Goal: Task Accomplishment & Management: Manage account settings

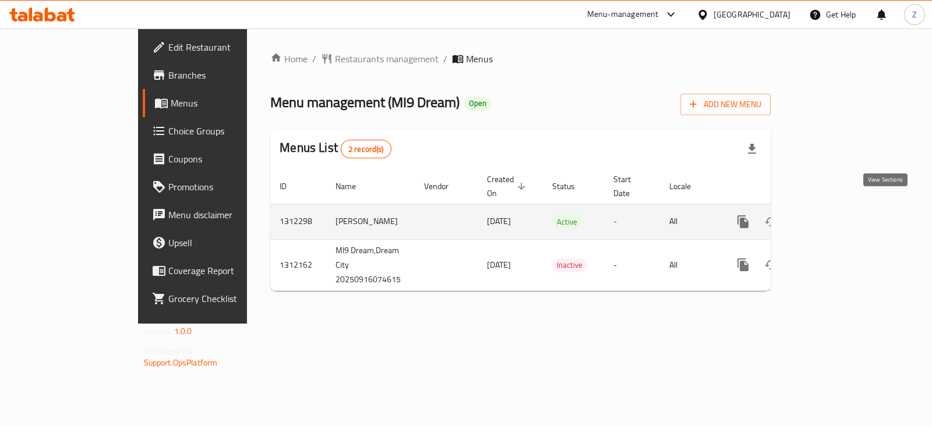
click at [834, 215] on icon "enhanced table" at bounding box center [827, 222] width 14 height 14
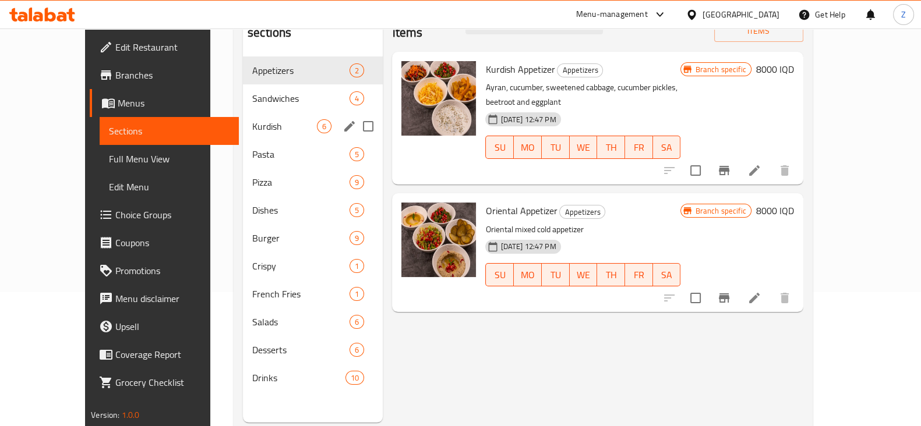
scroll to position [163, 0]
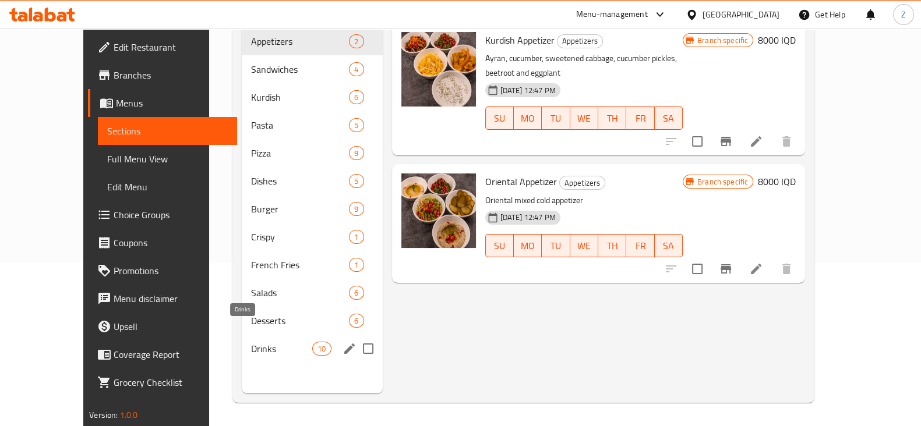
click at [251, 342] on span "Drinks" at bounding box center [282, 349] width 62 height 14
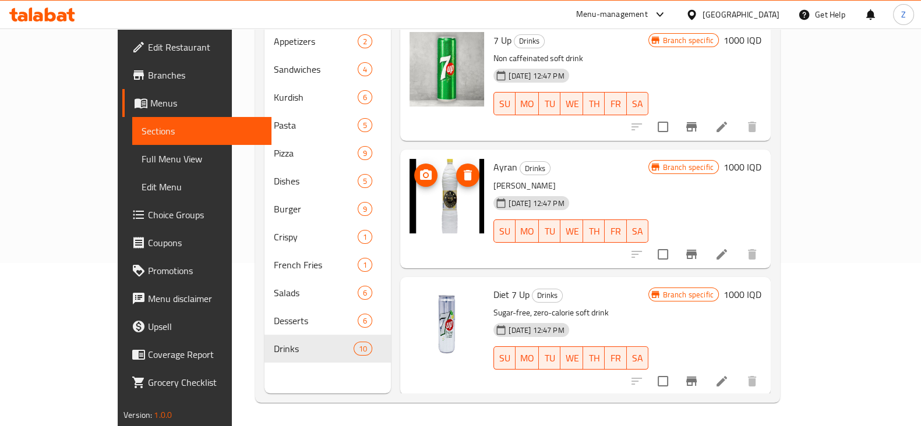
click at [419, 168] on icon "upload picture" at bounding box center [426, 175] width 14 height 14
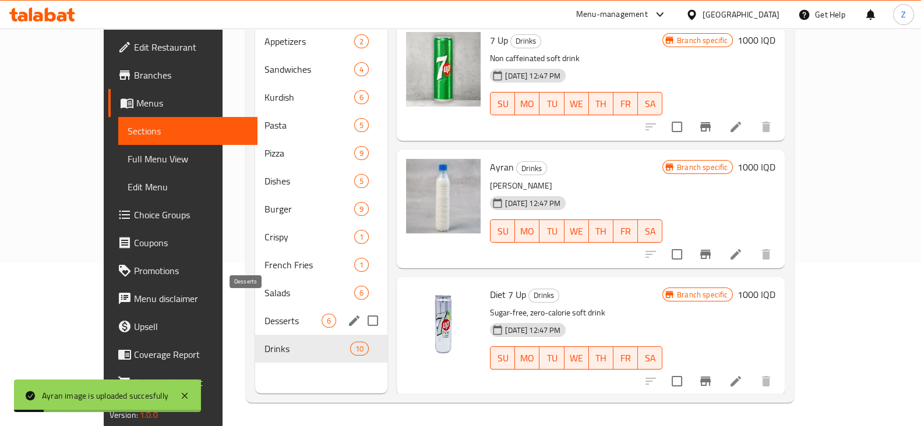
click at [264, 314] on span "Desserts" at bounding box center [292, 321] width 57 height 14
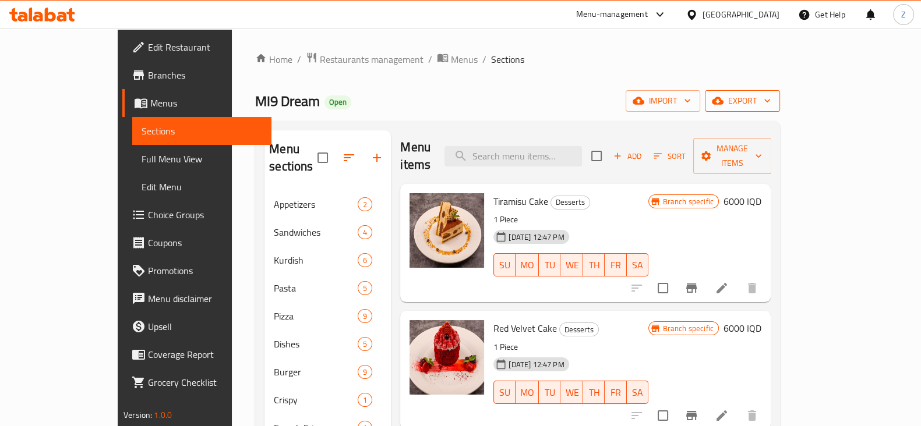
click at [771, 102] on span "export" at bounding box center [742, 101] width 57 height 15
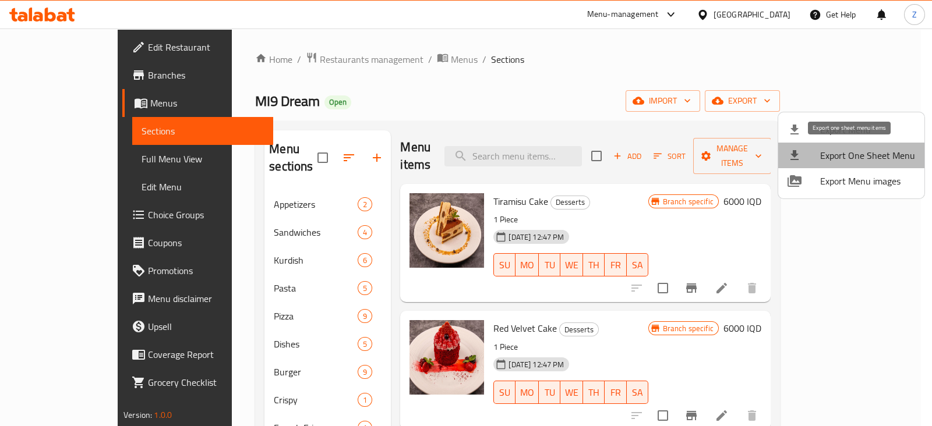
click at [880, 156] on span "Export One Sheet Menu" at bounding box center [867, 156] width 95 height 14
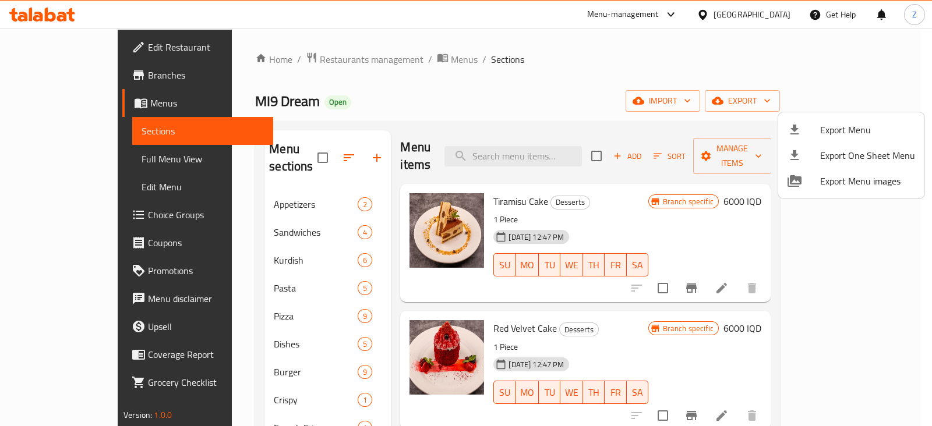
click at [546, 79] on div at bounding box center [466, 213] width 932 height 426
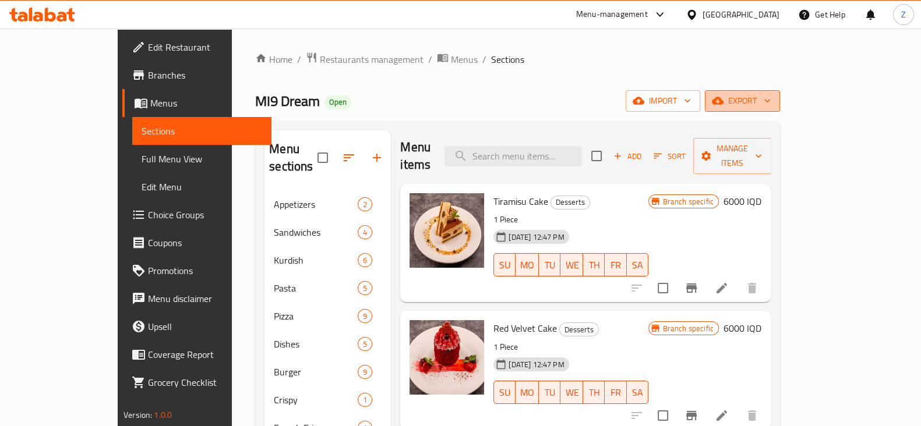
click at [780, 109] on button "export" at bounding box center [742, 101] width 75 height 22
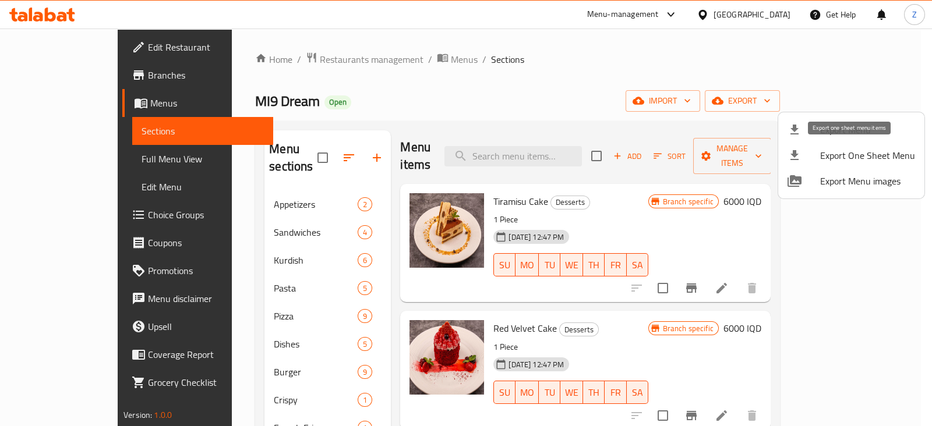
click at [847, 158] on span "Export One Sheet Menu" at bounding box center [867, 156] width 95 height 14
click at [570, 83] on div at bounding box center [466, 213] width 932 height 426
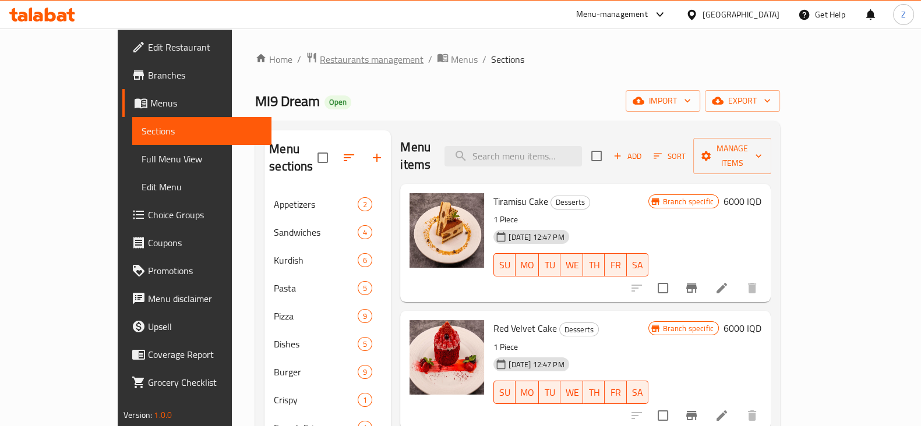
click at [320, 55] on span "Restaurants management" at bounding box center [372, 59] width 104 height 14
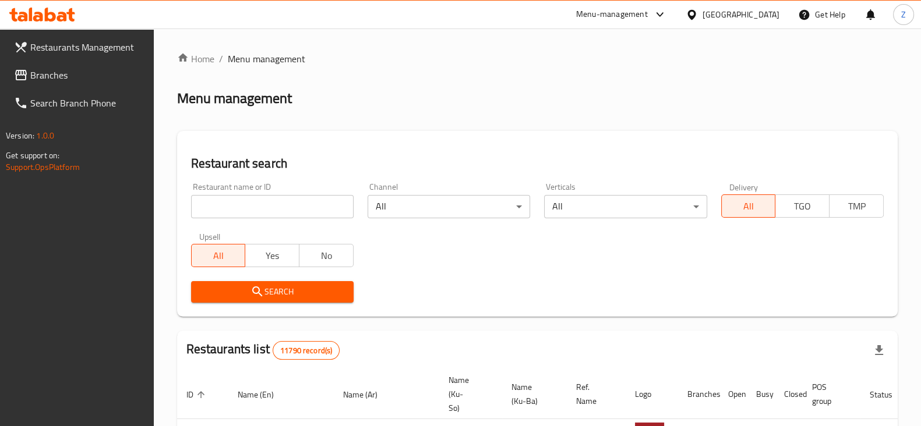
click at [281, 210] on input "search" at bounding box center [272, 206] width 163 height 23
type input "Chicken"
click button "Search" at bounding box center [272, 292] width 163 height 22
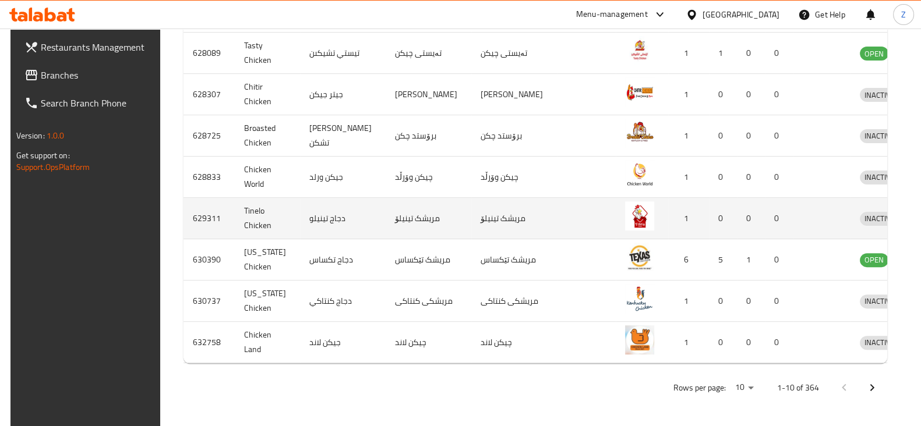
scroll to position [457, 0]
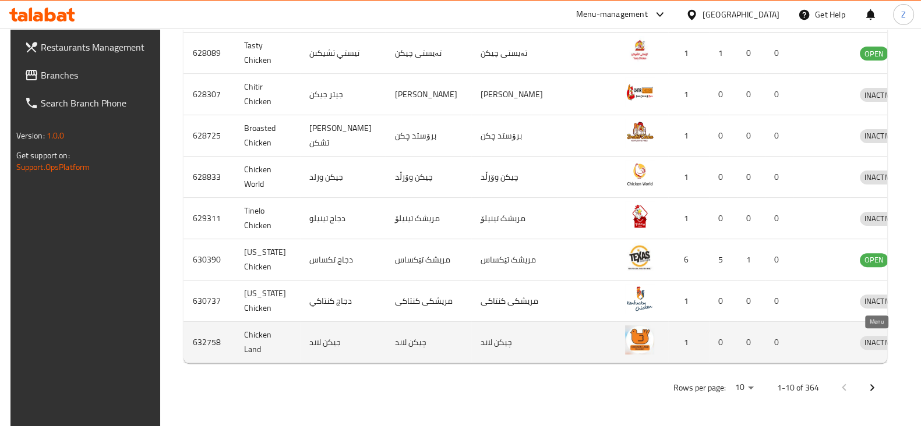
click at [923, 348] on icon "enhanced table" at bounding box center [930, 343] width 14 height 14
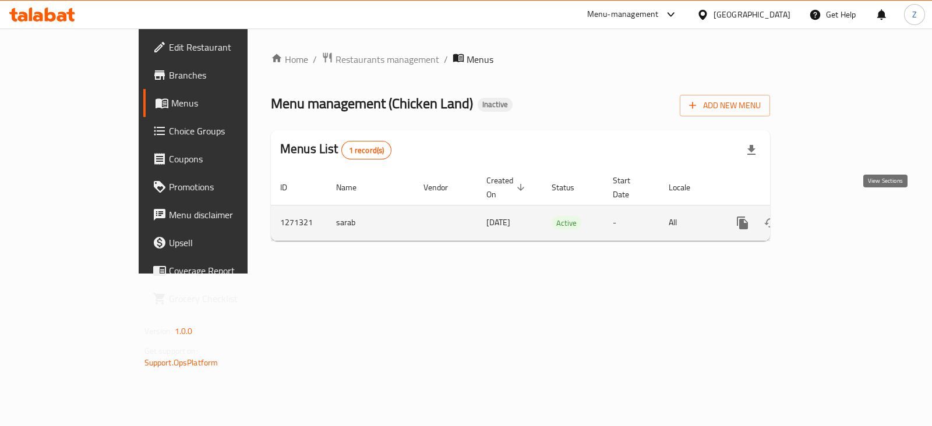
click at [834, 216] on icon "enhanced table" at bounding box center [827, 223] width 14 height 14
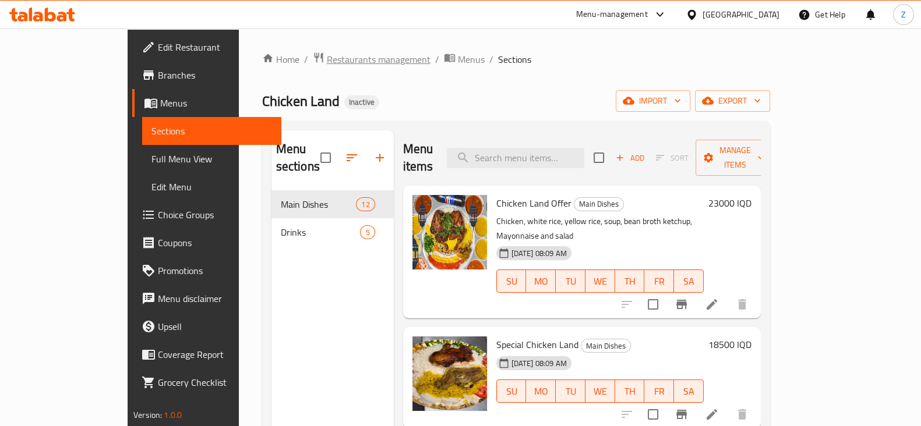
click at [327, 59] on span "Restaurants management" at bounding box center [379, 59] width 104 height 14
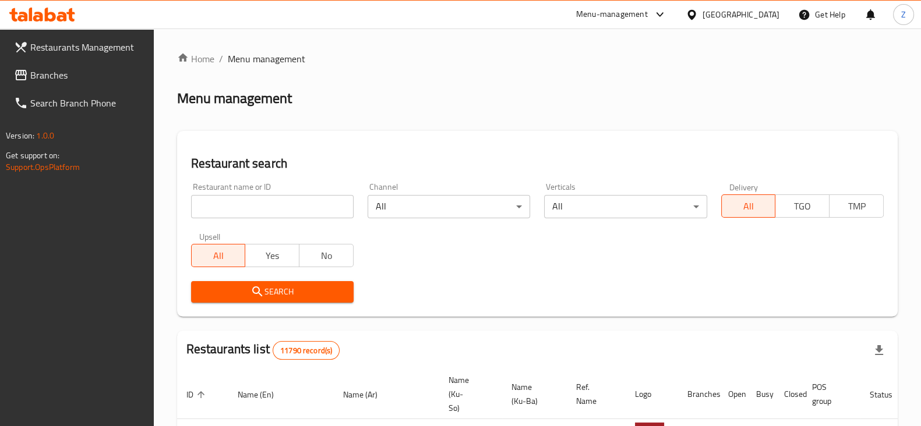
click at [290, 210] on input "search" at bounding box center [272, 206] width 163 height 23
type input "M"
type input "banaz"
click button "Search" at bounding box center [272, 292] width 163 height 22
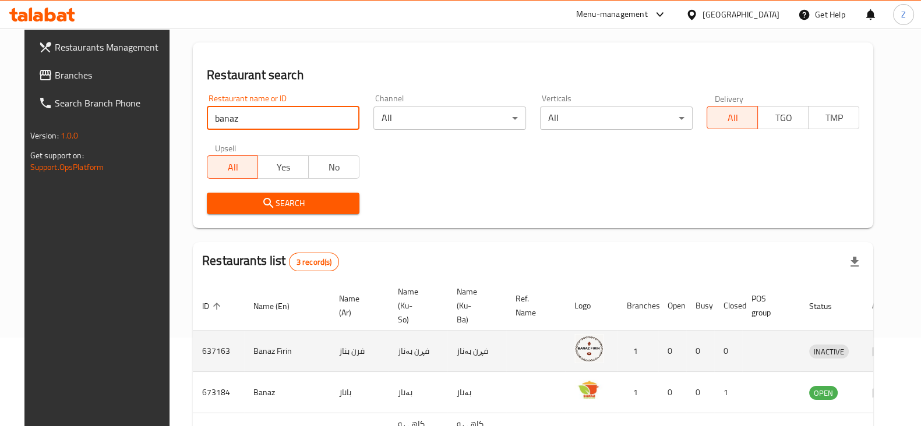
scroll to position [167, 0]
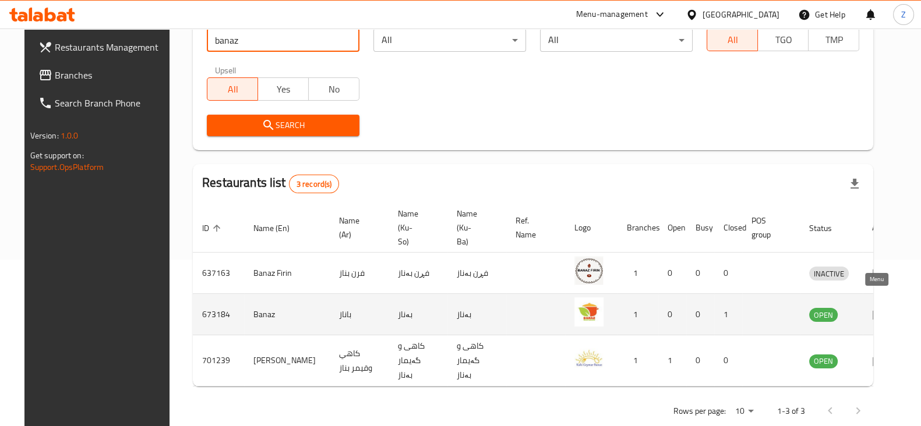
click at [881, 308] on link "enhanced table" at bounding box center [883, 315] width 22 height 14
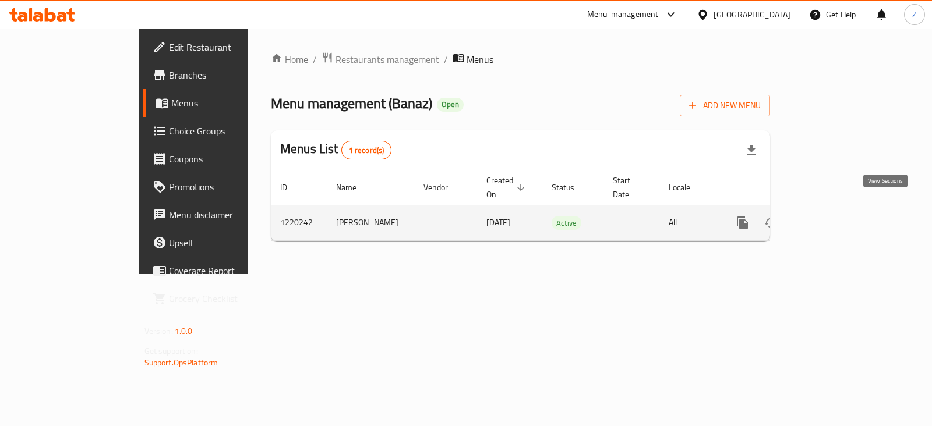
click at [834, 216] on icon "enhanced table" at bounding box center [827, 223] width 14 height 14
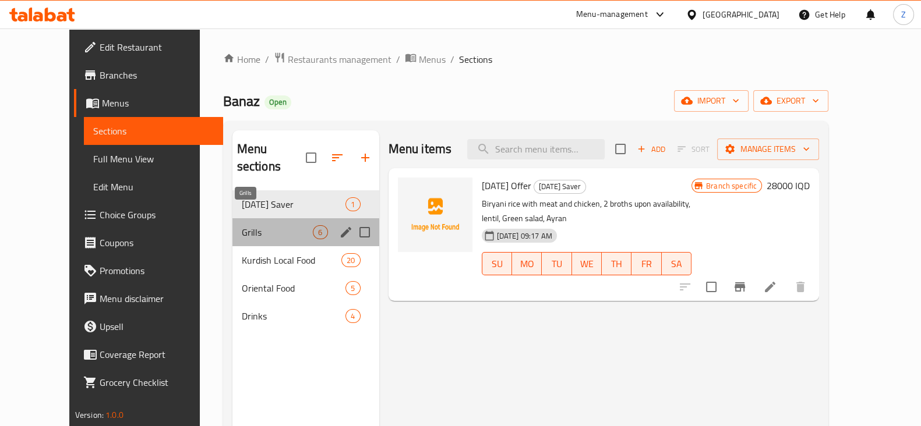
click at [242, 225] on span "Grills" at bounding box center [278, 232] width 72 height 14
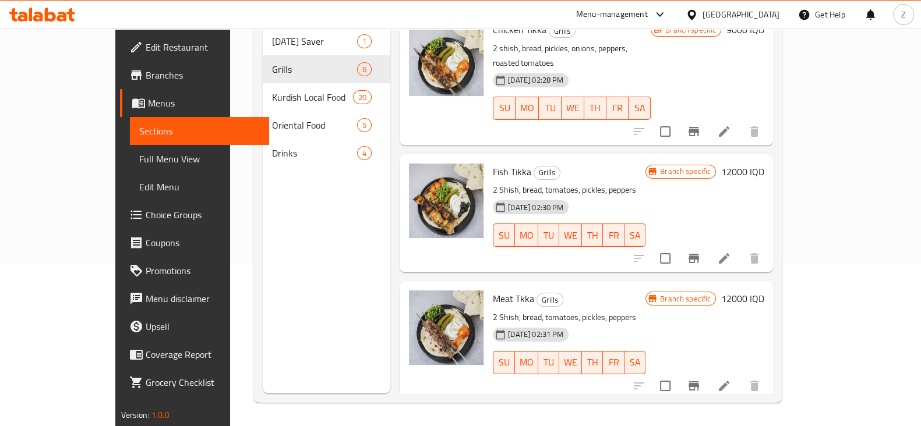
scroll to position [147, 0]
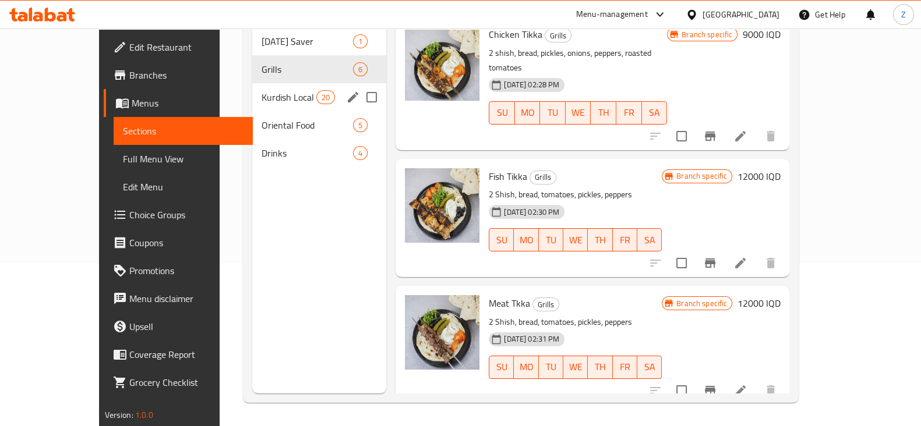
click at [264, 83] on div "Kurdish Local Food 20" at bounding box center [319, 97] width 135 height 28
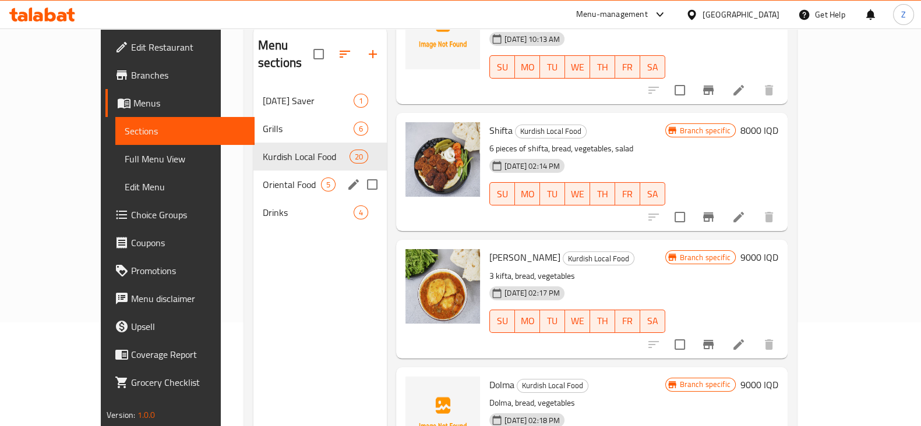
scroll to position [90, 0]
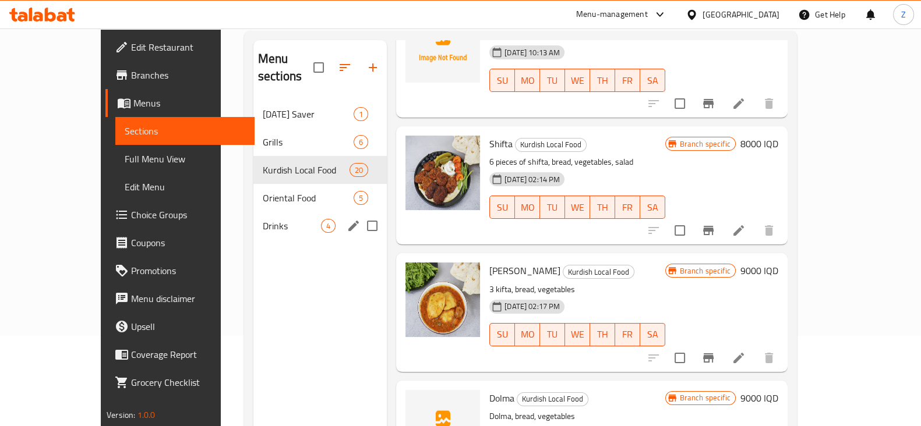
click at [258, 212] on div "Drinks 4" at bounding box center [319, 226] width 133 height 28
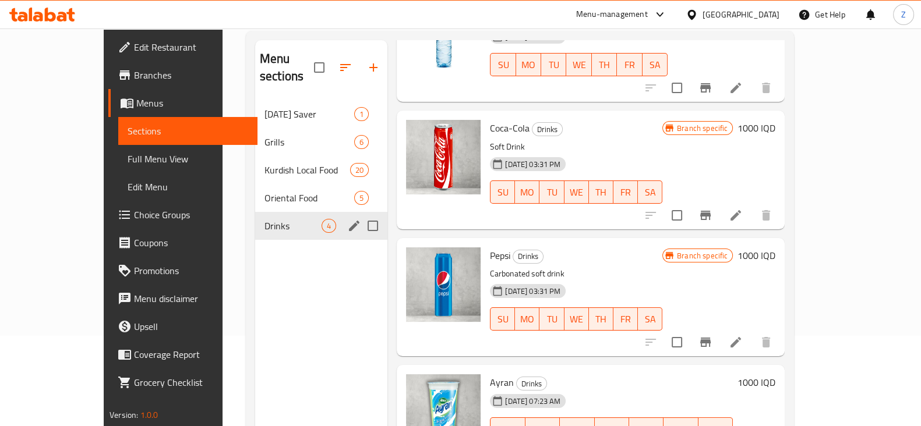
scroll to position [94, 0]
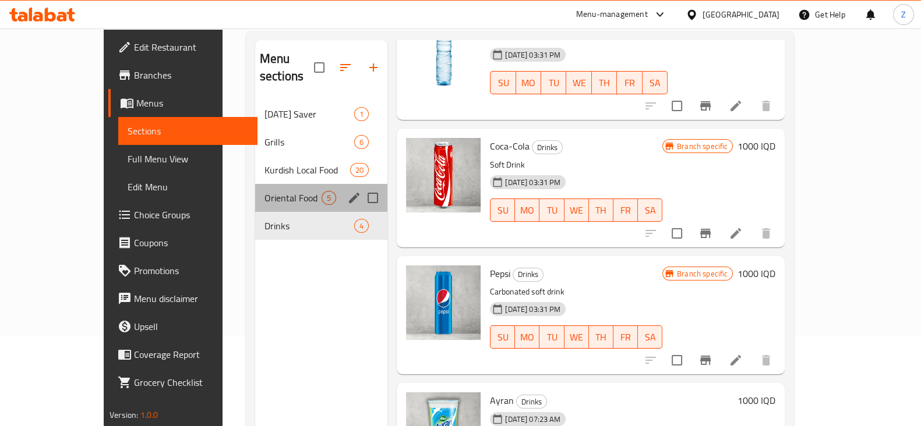
click at [255, 184] on div "Oriental Food 5" at bounding box center [321, 198] width 132 height 28
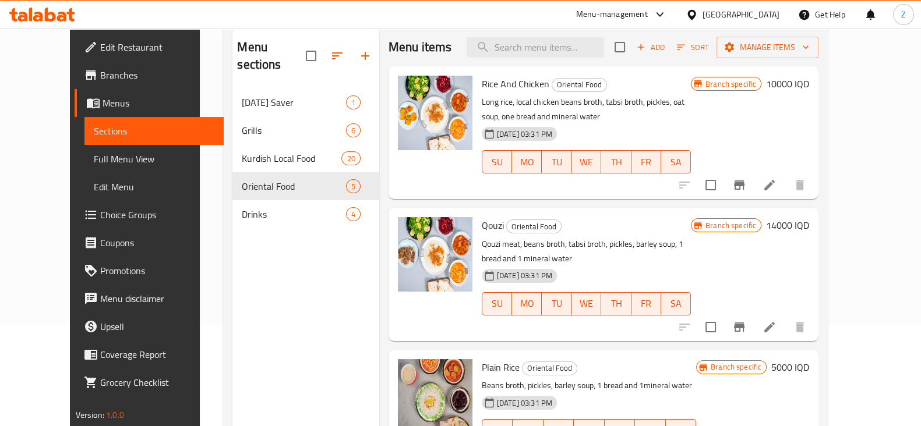
scroll to position [17, 0]
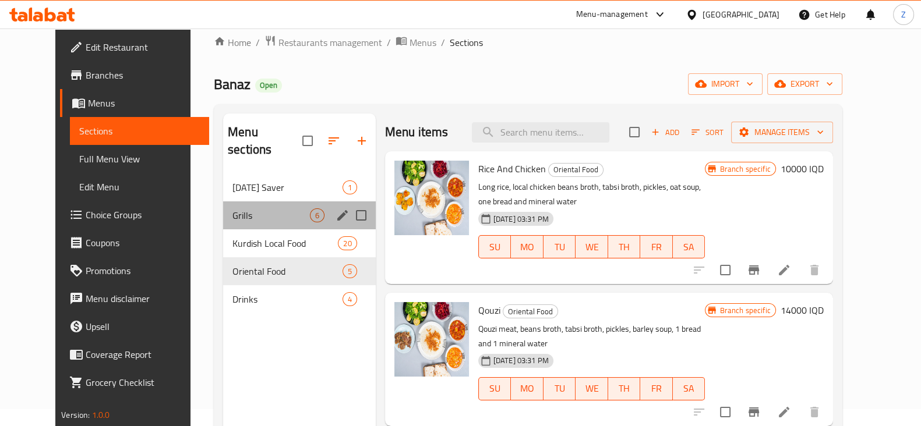
click at [237, 202] on div "Grills 6" at bounding box center [299, 216] width 153 height 28
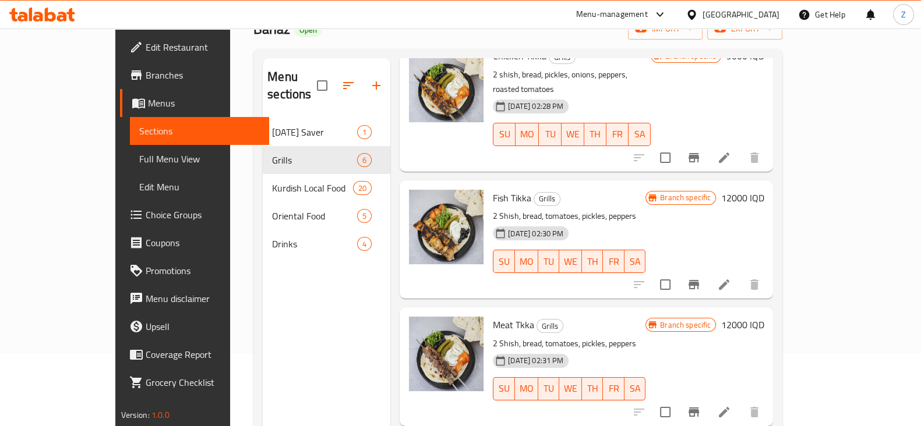
scroll to position [218, 0]
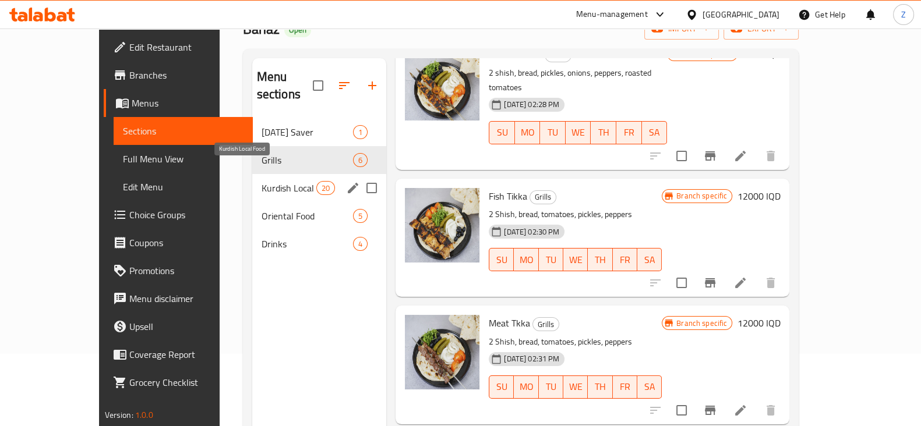
click at [262, 181] on span "Kurdish Local Food" at bounding box center [289, 188] width 55 height 14
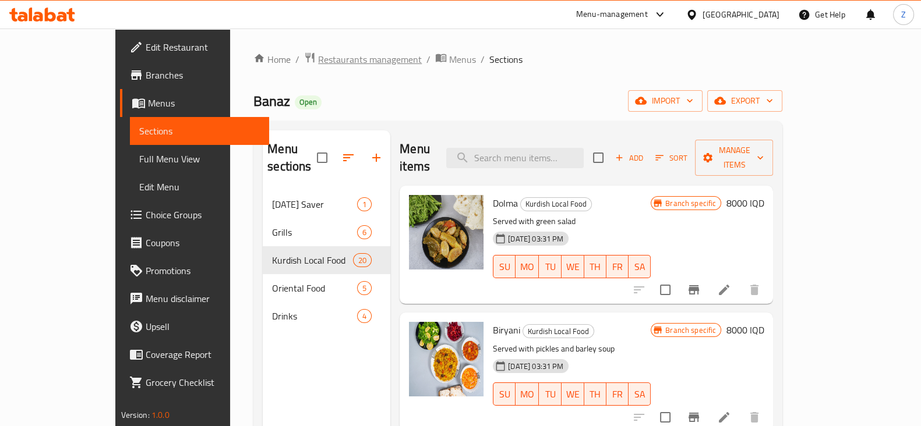
click at [318, 58] on span "Restaurants management" at bounding box center [370, 59] width 104 height 14
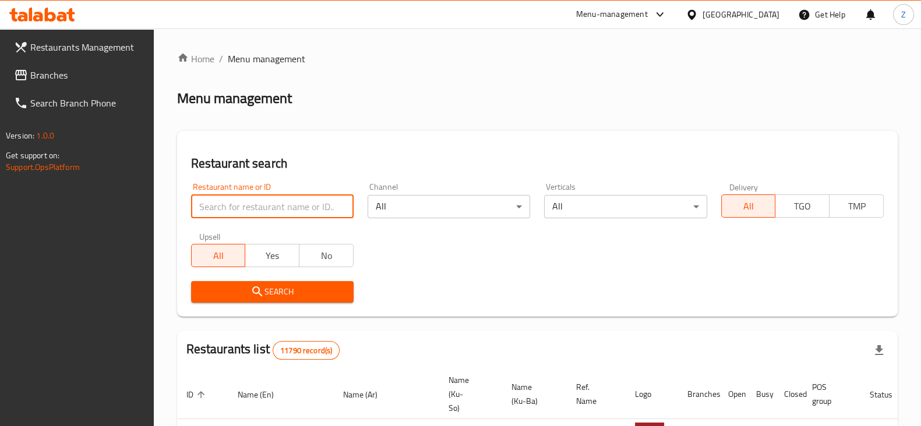
click at [273, 214] on input "search" at bounding box center [272, 206] width 163 height 23
click button "Search" at bounding box center [272, 292] width 163 height 22
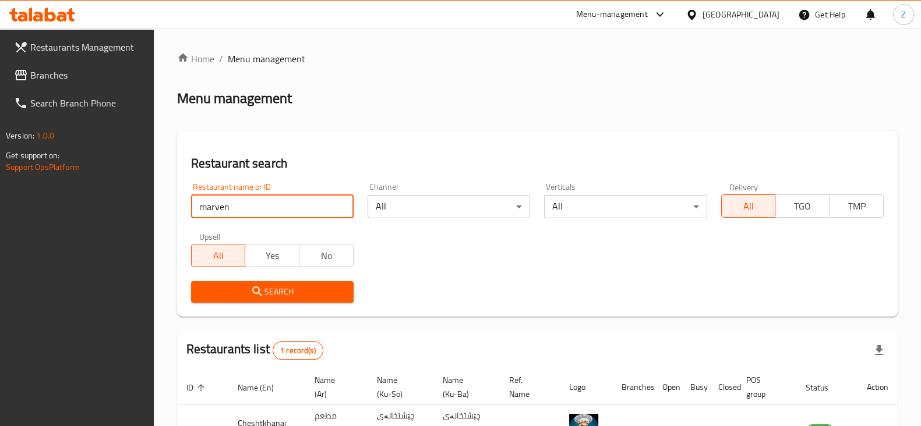
type input "Marven"
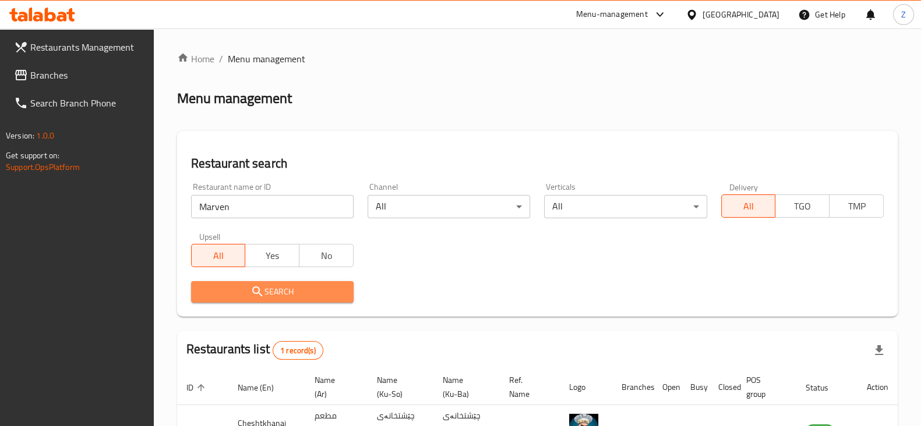
click at [288, 291] on span "Search" at bounding box center [272, 292] width 144 height 15
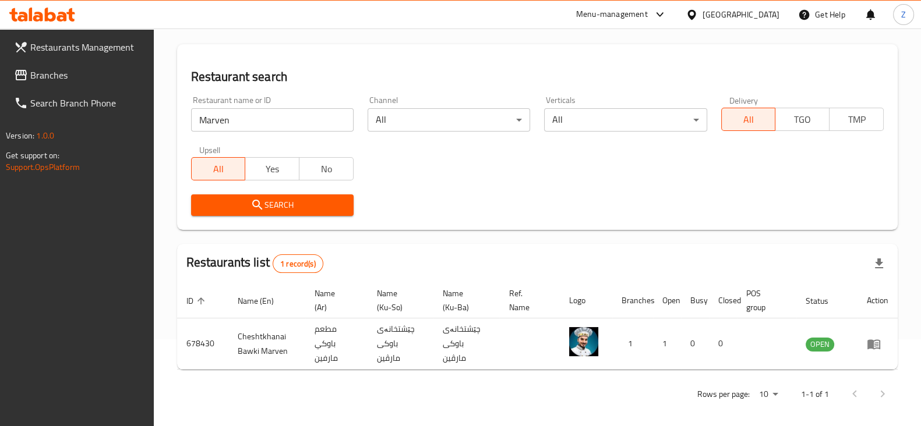
scroll to position [93, 0]
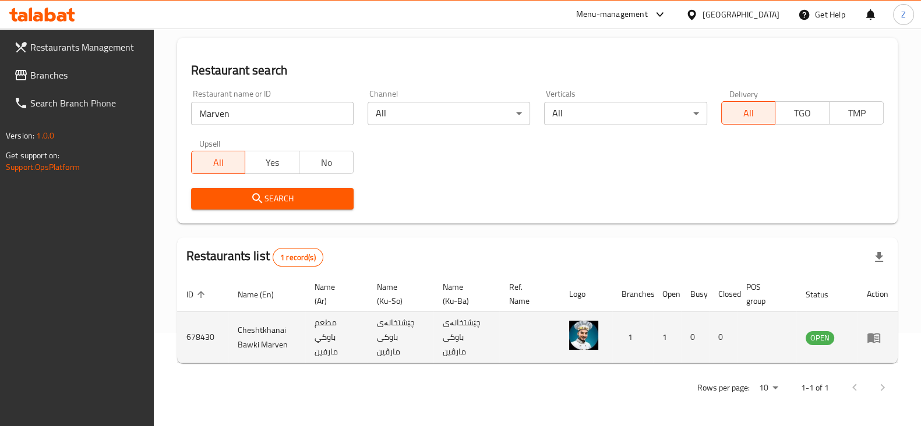
click at [873, 337] on icon "enhanced table" at bounding box center [873, 338] width 13 height 10
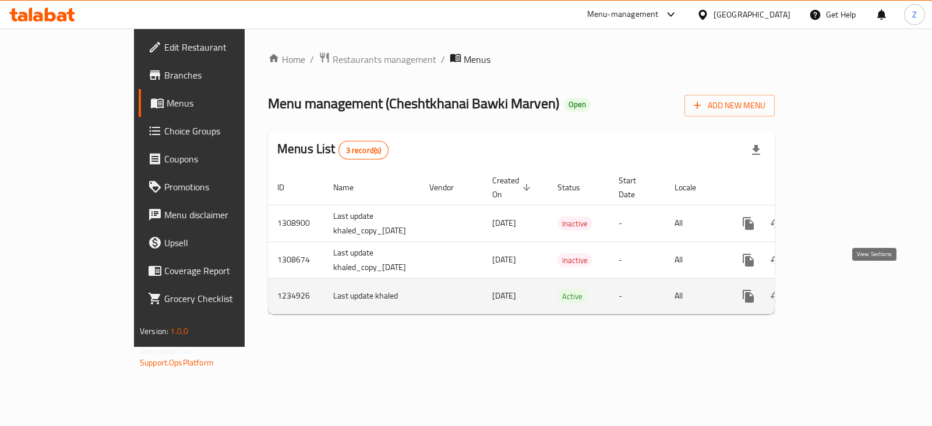
click at [838, 291] on icon "enhanced table" at bounding box center [832, 296] width 10 height 10
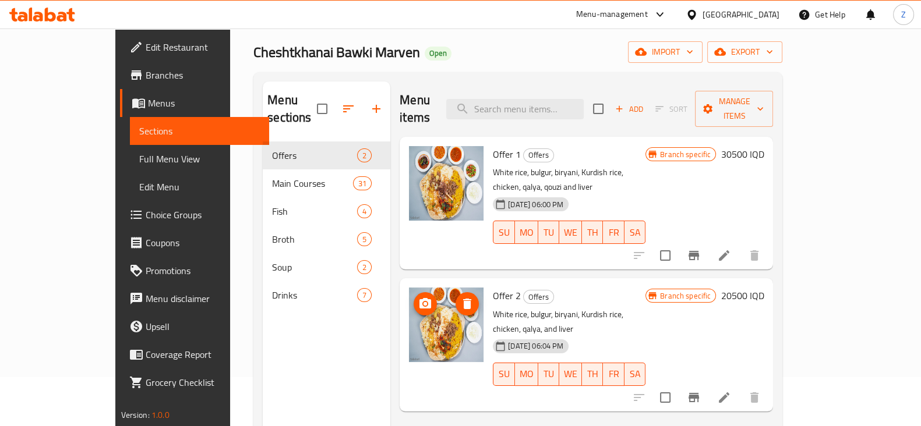
scroll to position [17, 0]
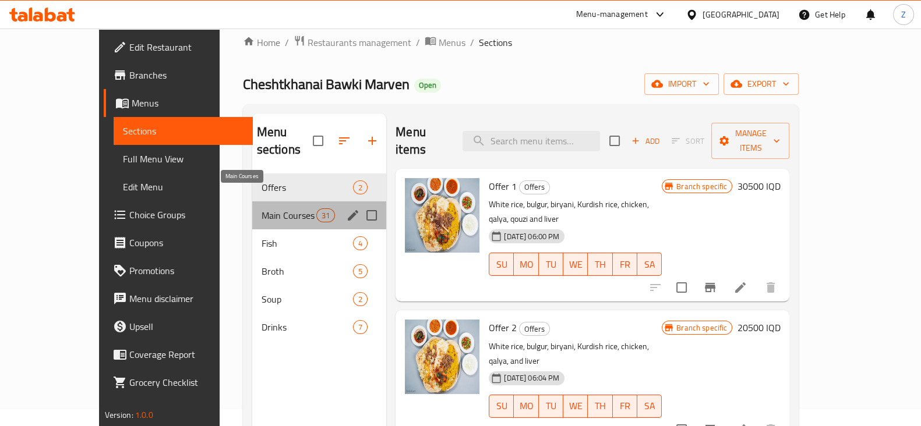
click at [262, 209] on span "Main Courses" at bounding box center [289, 216] width 55 height 14
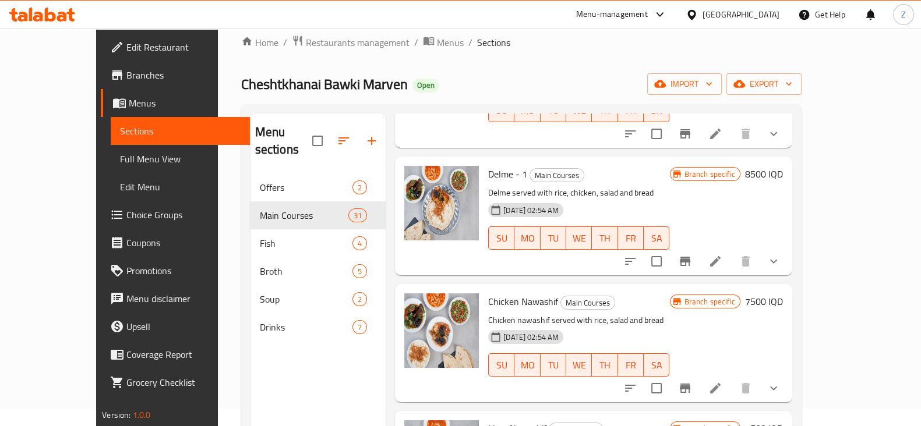
scroll to position [1602, 0]
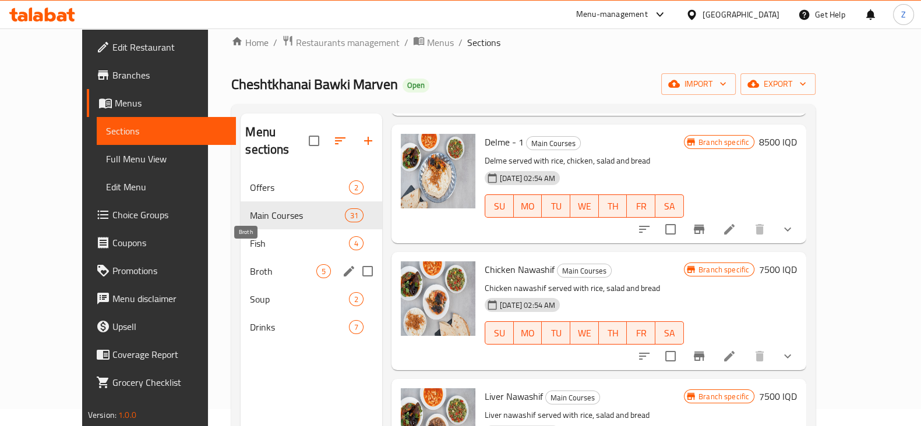
click at [250, 264] on span "Broth" at bounding box center [283, 271] width 66 height 14
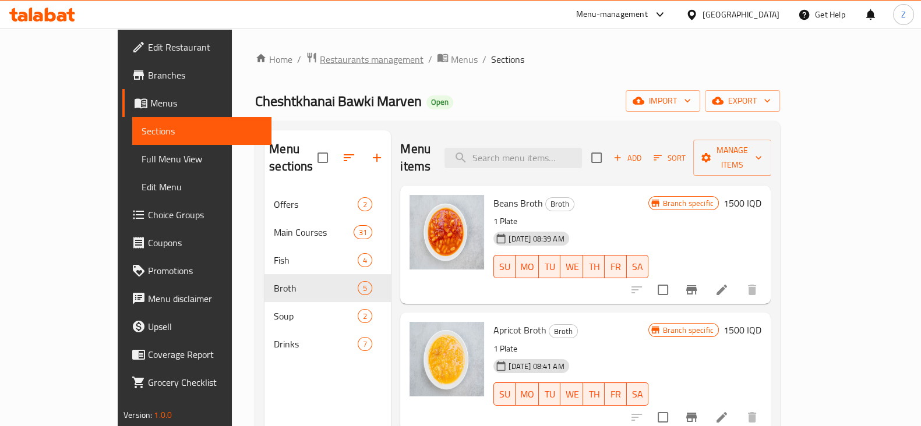
click at [320, 60] on span "Restaurants management" at bounding box center [372, 59] width 104 height 14
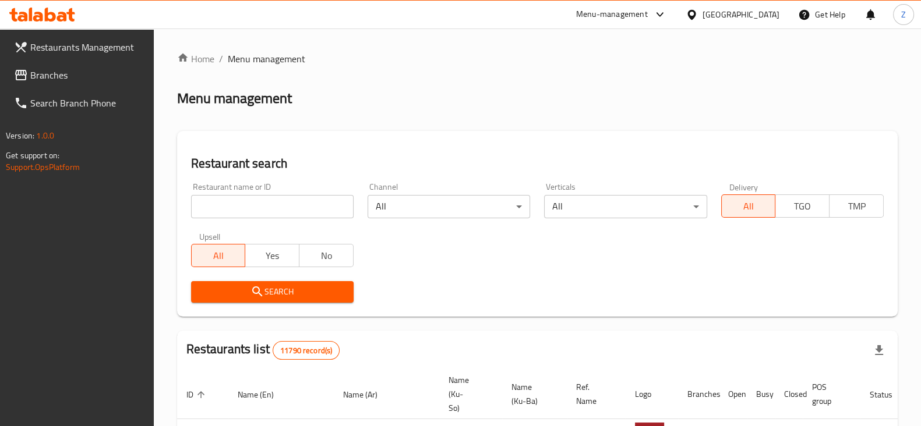
click at [265, 207] on div "Home / Menu management Menu management Restaurant search Restaurant name or ID …" at bounding box center [537, 427] width 721 height 751
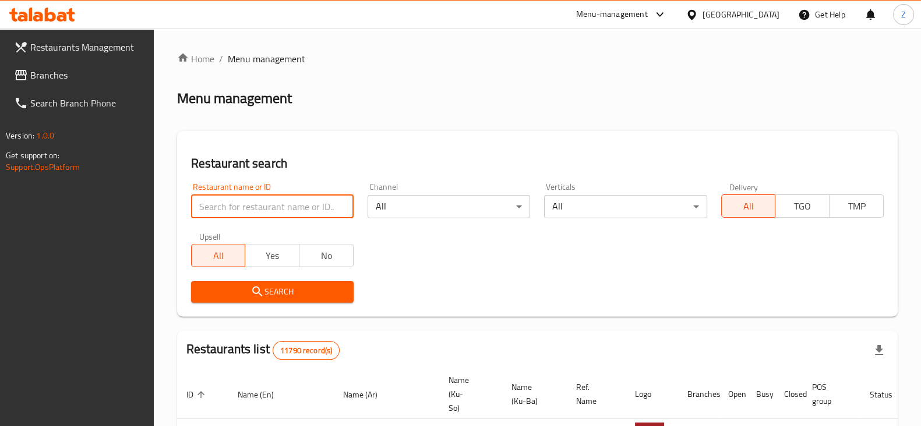
click at [267, 206] on input "search" at bounding box center [272, 206] width 163 height 23
type input "Roj Pizza"
click button "Search" at bounding box center [272, 292] width 163 height 22
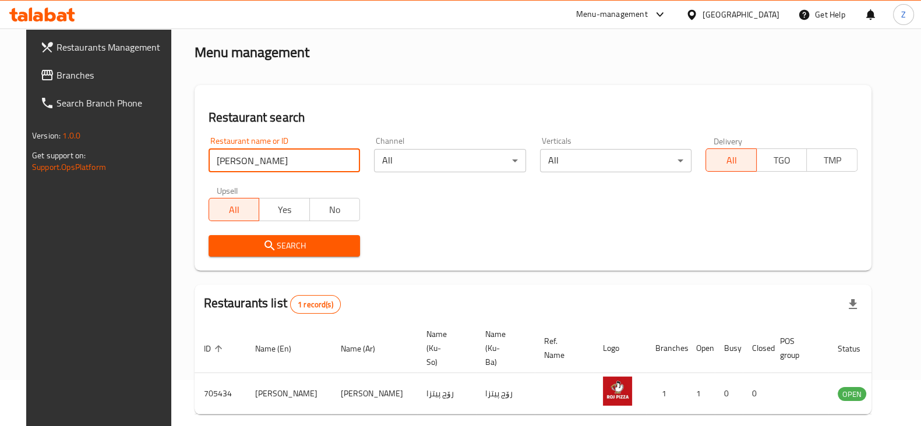
scroll to position [84, 0]
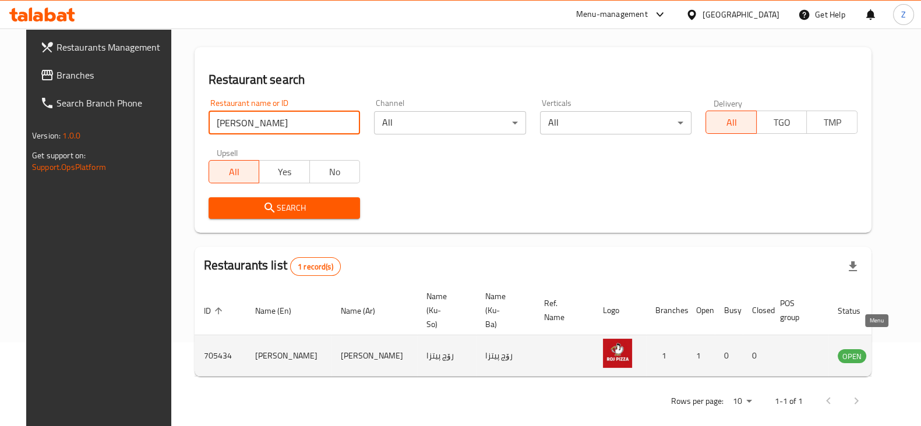
click at [899, 352] on icon "enhanced table" at bounding box center [905, 357] width 13 height 10
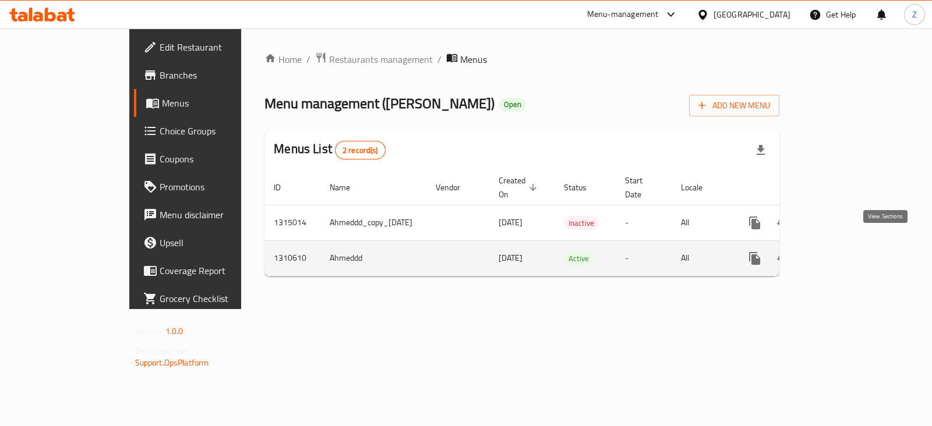
click at [846, 252] on icon "enhanced table" at bounding box center [839, 259] width 14 height 14
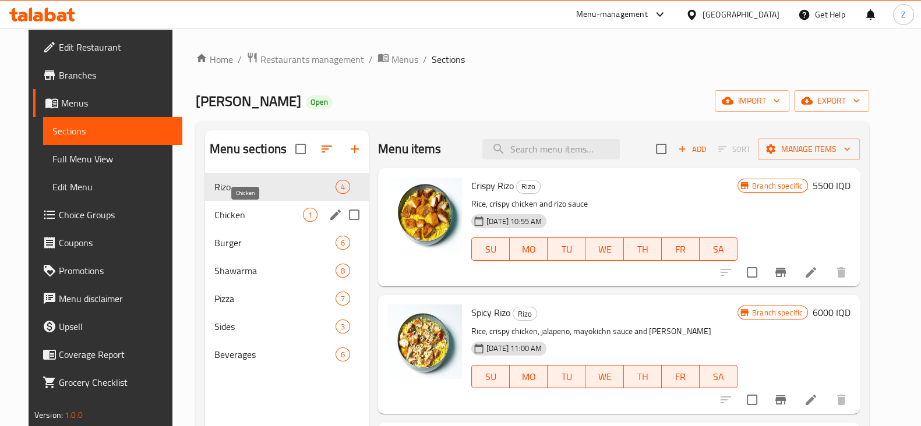
click at [243, 209] on span "Chicken" at bounding box center [258, 215] width 89 height 14
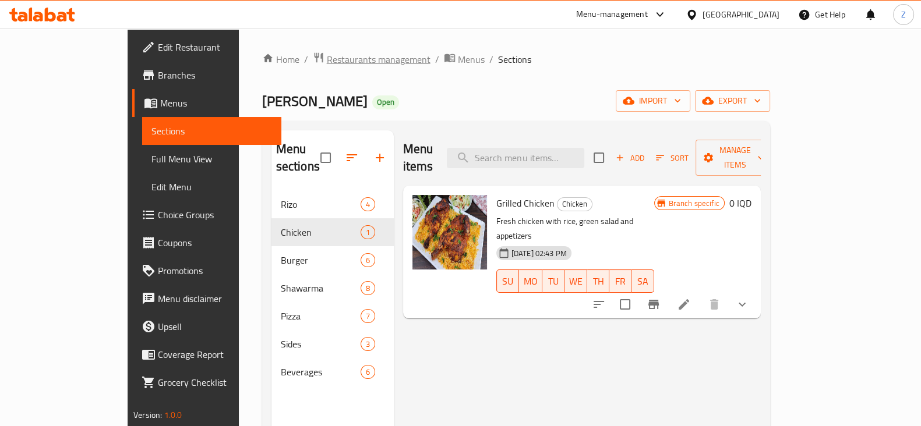
click at [327, 65] on span "Restaurants management" at bounding box center [379, 59] width 104 height 14
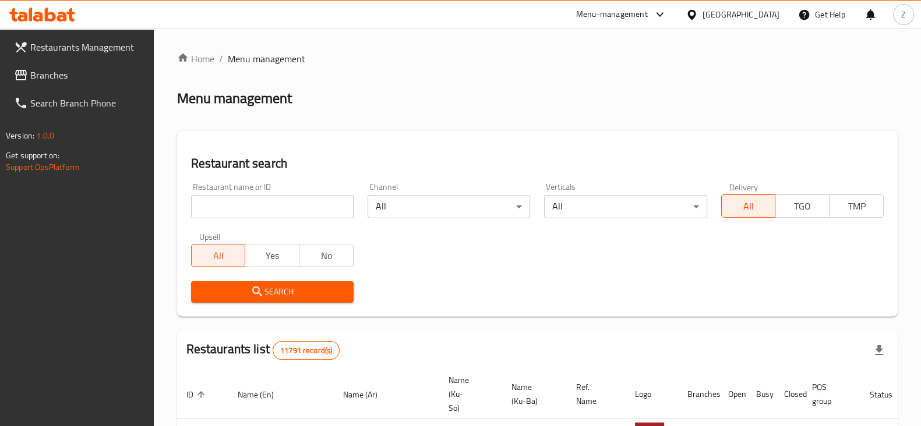
click at [286, 205] on input "search" at bounding box center [272, 206] width 163 height 23
type input "Delevan"
click button "Search" at bounding box center [272, 292] width 163 height 22
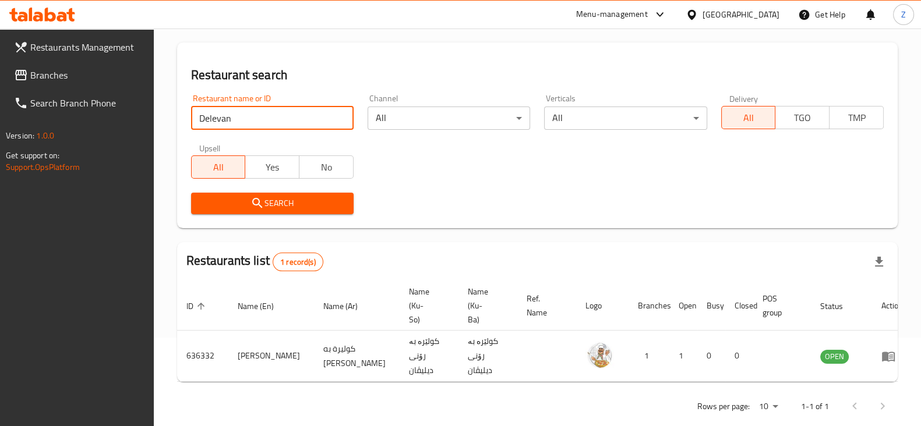
scroll to position [93, 0]
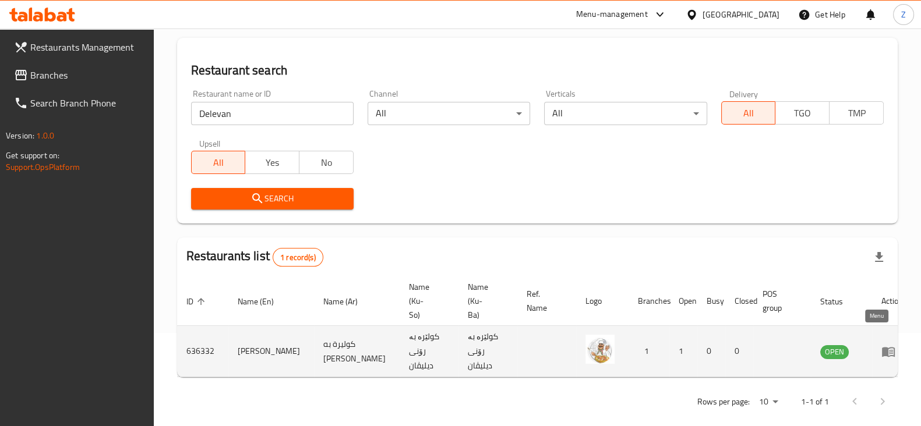
click at [882, 347] on icon "enhanced table" at bounding box center [888, 352] width 13 height 10
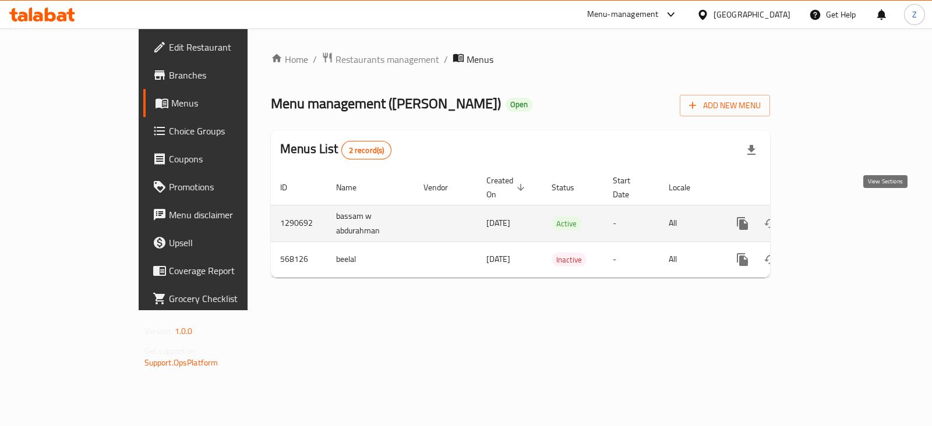
click at [834, 217] on icon "enhanced table" at bounding box center [827, 224] width 14 height 14
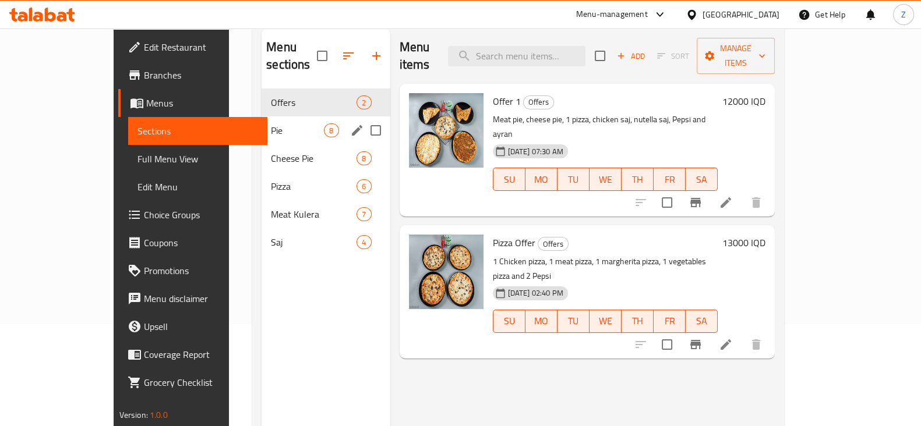
scroll to position [90, 0]
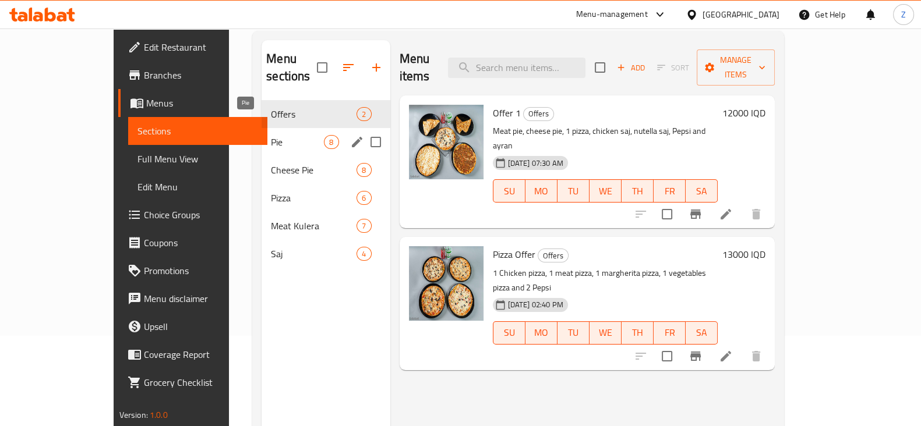
click at [271, 135] on span "Pie" at bounding box center [297, 142] width 53 height 14
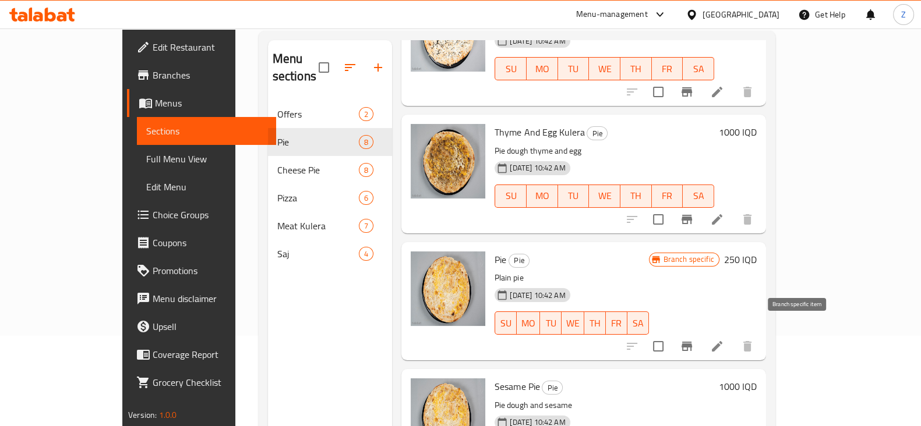
scroll to position [364, 0]
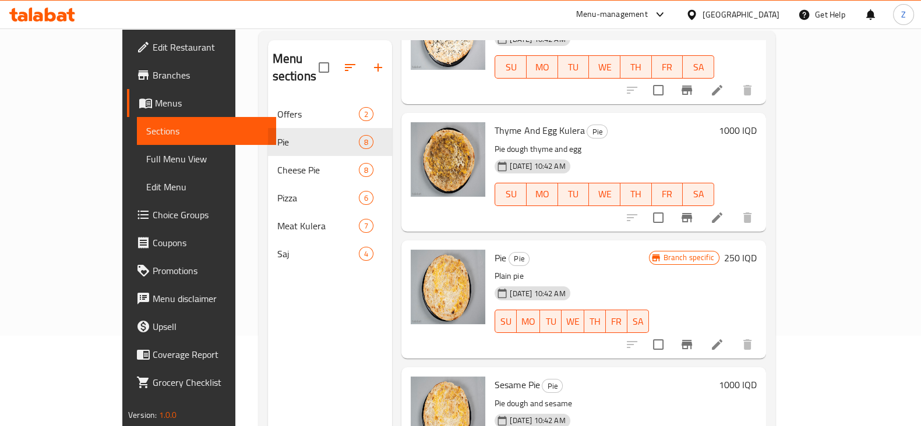
click at [757, 250] on h6 "250 IQD" at bounding box center [740, 258] width 33 height 16
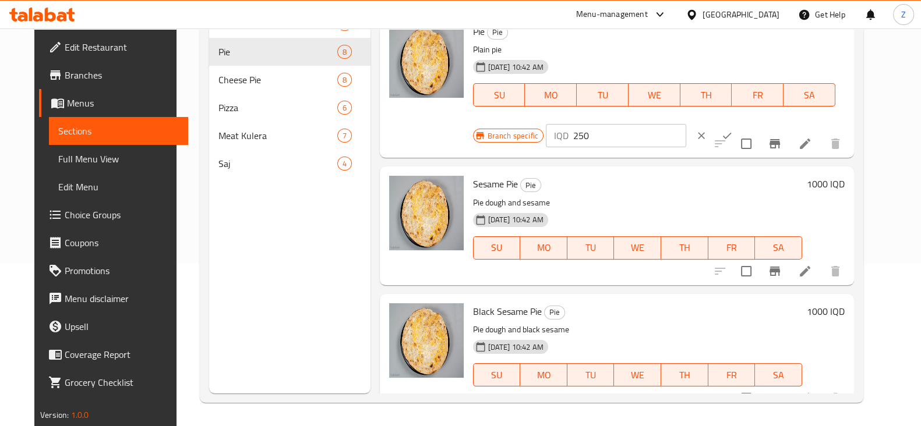
scroll to position [282, 0]
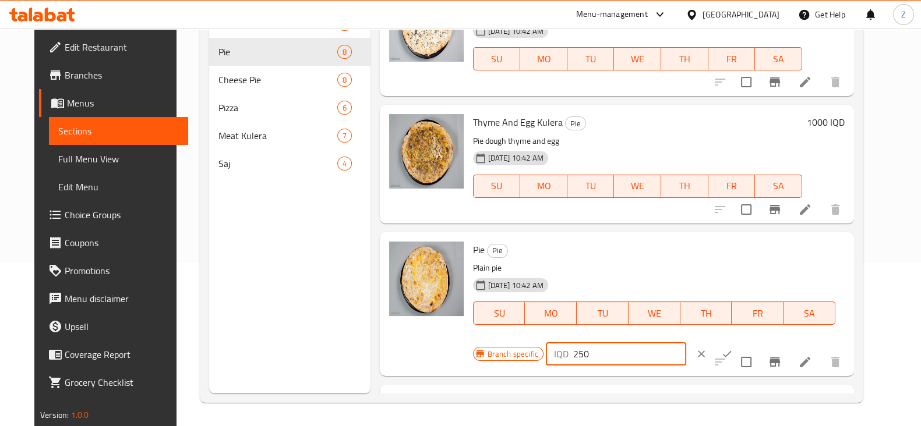
click at [577, 352] on input "250" at bounding box center [629, 354] width 113 height 23
type input "1000"
click at [721, 353] on icon "ok" at bounding box center [727, 354] width 12 height 12
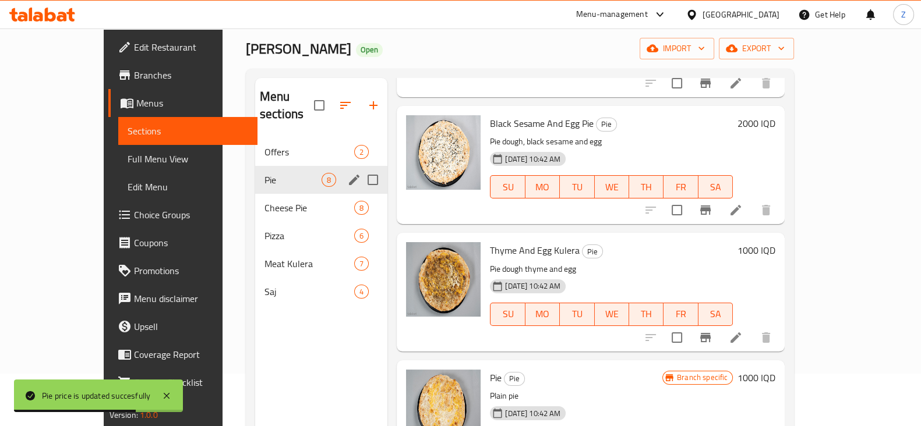
scroll to position [17, 0]
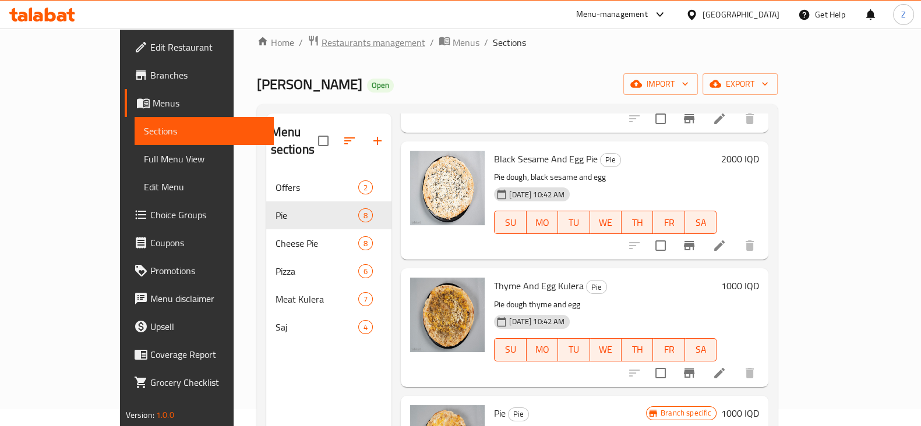
click at [322, 36] on span "Restaurants management" at bounding box center [374, 43] width 104 height 14
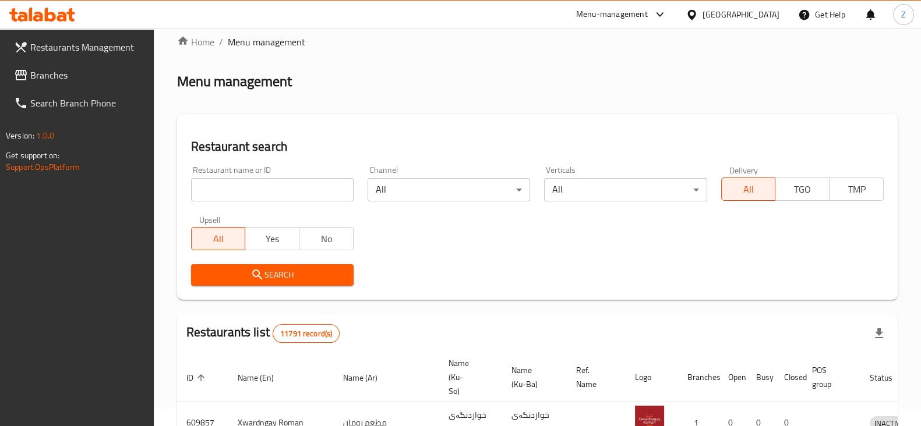
click at [288, 194] on input "search" at bounding box center [272, 189] width 163 height 23
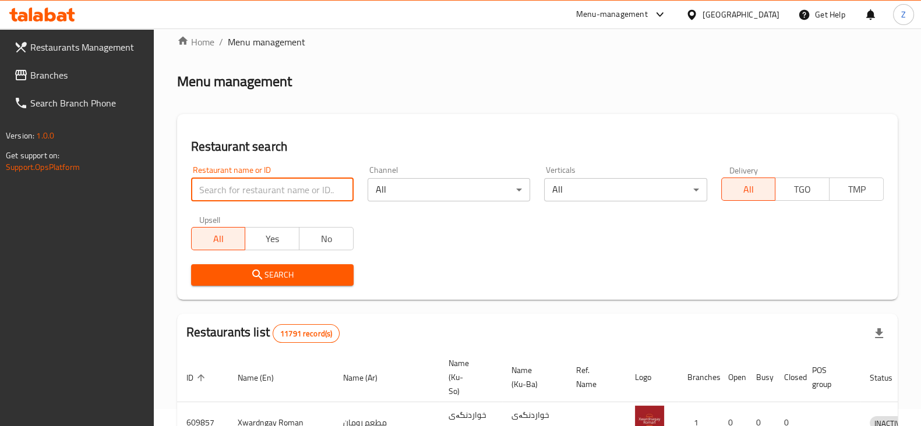
click at [247, 193] on input "search" at bounding box center [272, 189] width 163 height 23
type input "Habet Suker"
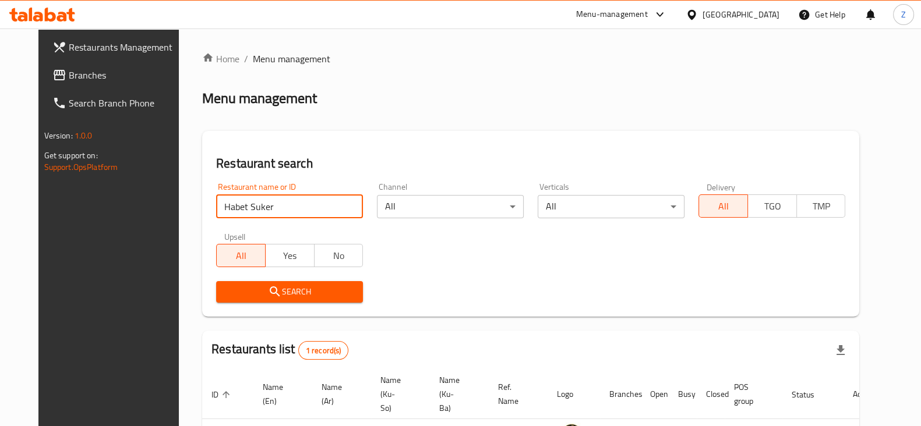
click at [54, 9] on icon at bounding box center [42, 15] width 66 height 14
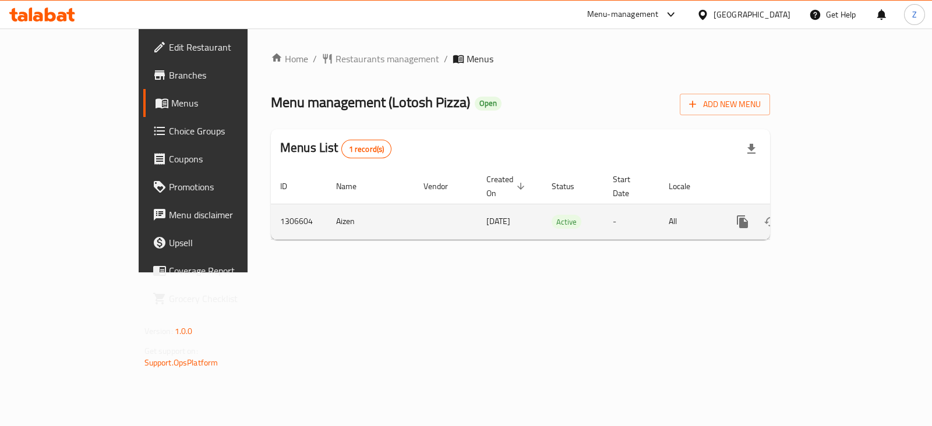
click at [834, 215] on icon "enhanced table" at bounding box center [827, 222] width 14 height 14
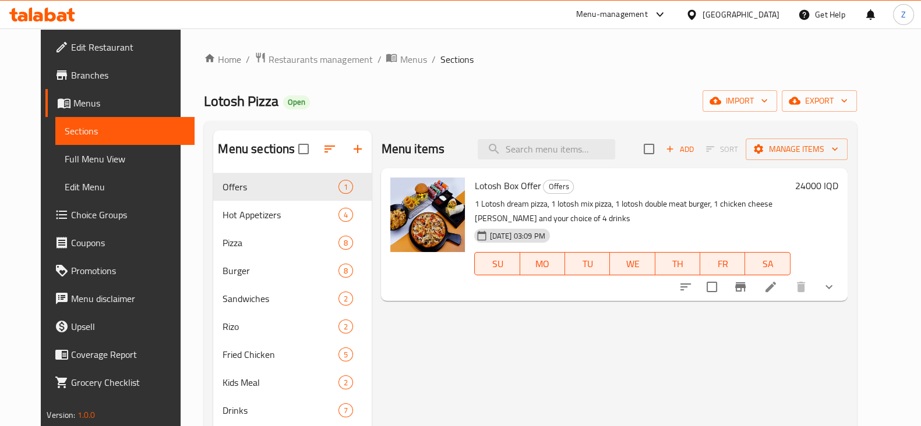
click at [470, 202] on div "Lotosh Box Offer Offers 1 Lotosh dream pizza, 1 lotosh mix pizza, 1 lotosh doub…" at bounding box center [632, 234] width 325 height 123
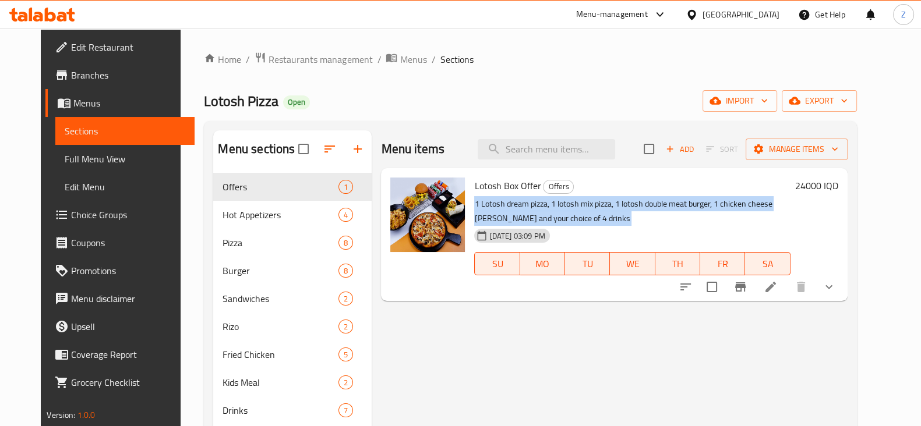
click at [470, 202] on div "Lotosh Box Offer Offers 1 Lotosh dream pizza, 1 lotosh mix pizza, 1 lotosh doub…" at bounding box center [632, 234] width 325 height 123
copy div "1 Lotosh dream pizza, 1 lotosh mix pizza, 1 lotosh double meat burger, 1 chicke…"
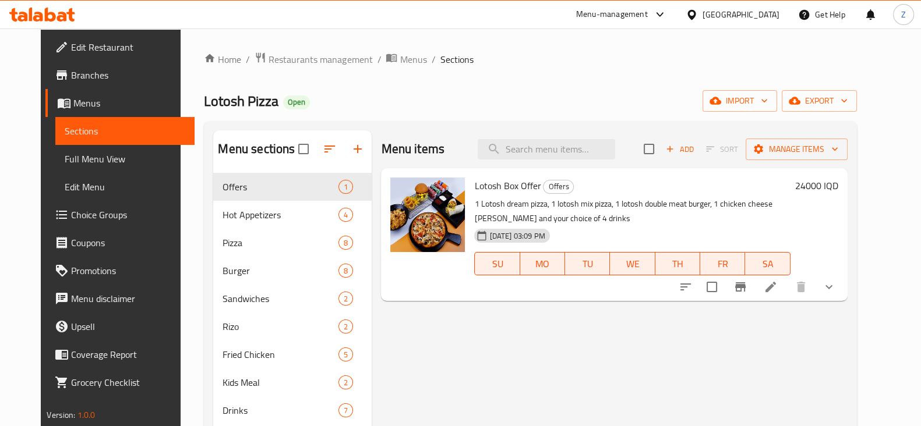
click at [320, 69] on div "Home / Restaurants management / Menus / Sections Lotosh Pizza Open import expor…" at bounding box center [530, 309] width 652 height 514
click at [317, 60] on span "Restaurants management" at bounding box center [321, 59] width 104 height 14
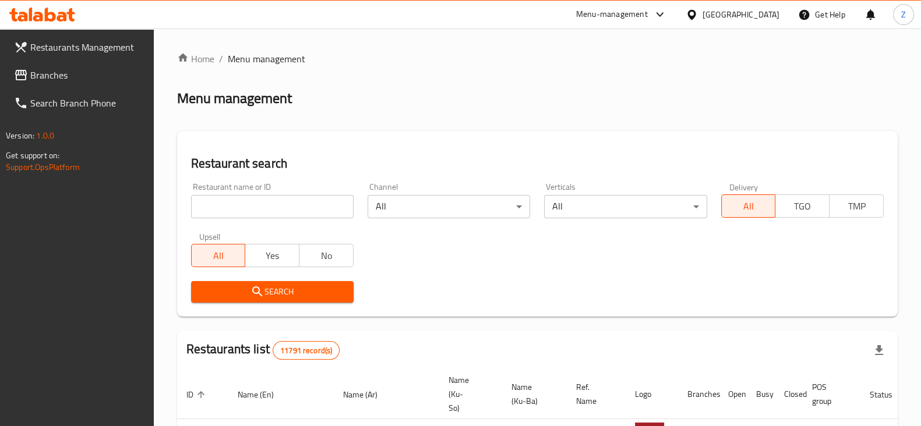
click at [281, 210] on input "search" at bounding box center [272, 206] width 163 height 23
type input "Kareez"
click button "Search" at bounding box center [272, 292] width 163 height 22
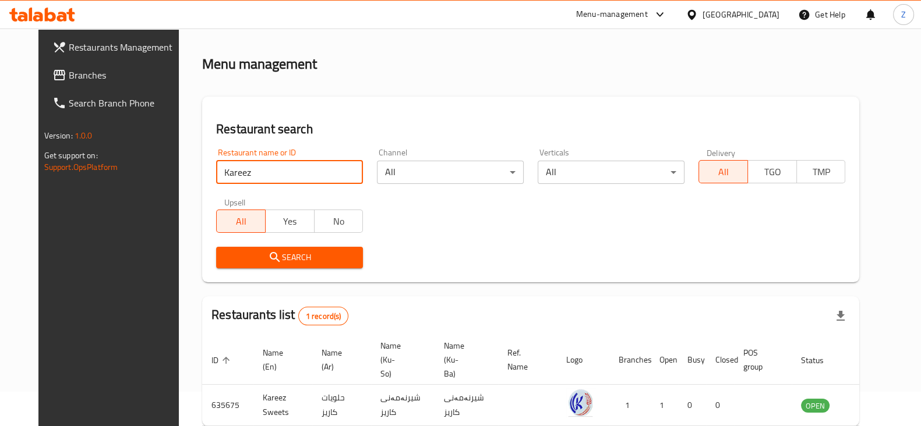
scroll to position [84, 0]
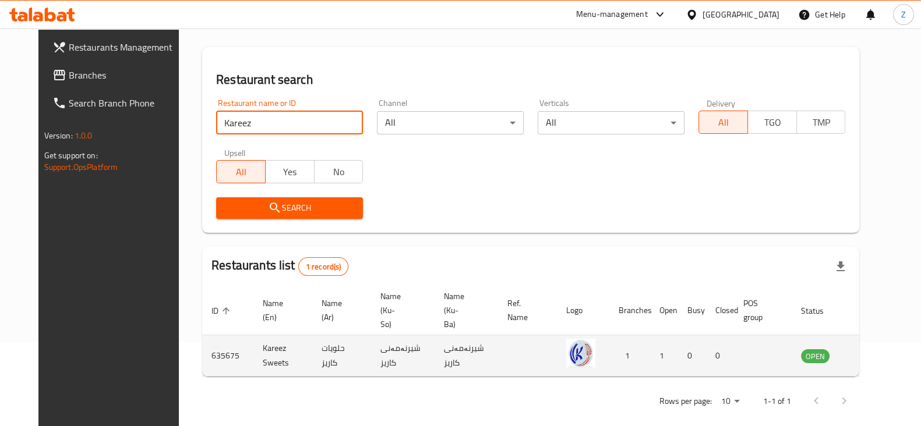
click at [202, 343] on td "635675" at bounding box center [227, 356] width 51 height 41
copy td "635675"
click at [256, 350] on td "Kareez Sweets" at bounding box center [282, 356] width 59 height 41
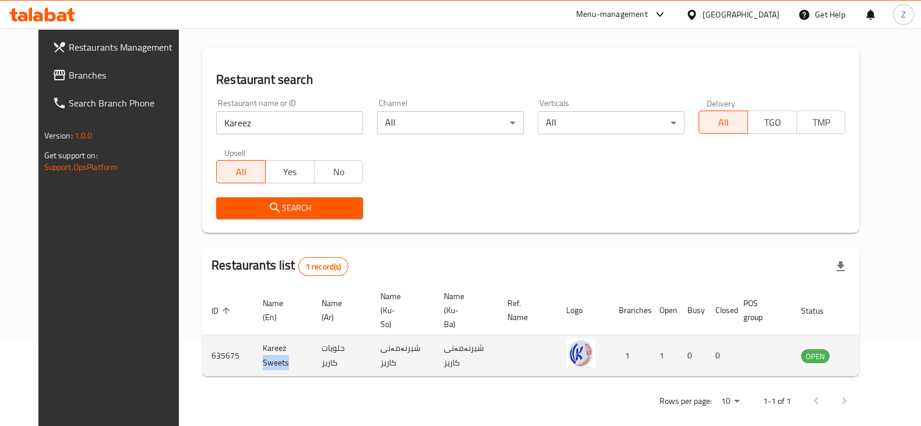
click at [256, 350] on td "Kareez Sweets" at bounding box center [282, 356] width 59 height 41
copy td "Kareez Sweets"
click at [869, 352] on icon "enhanced table" at bounding box center [869, 357] width 13 height 10
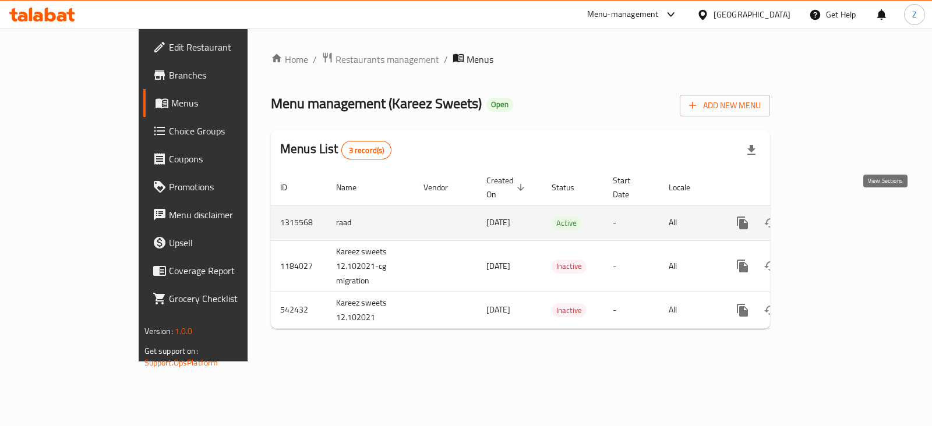
click at [841, 217] on link "enhanced table" at bounding box center [827, 223] width 28 height 28
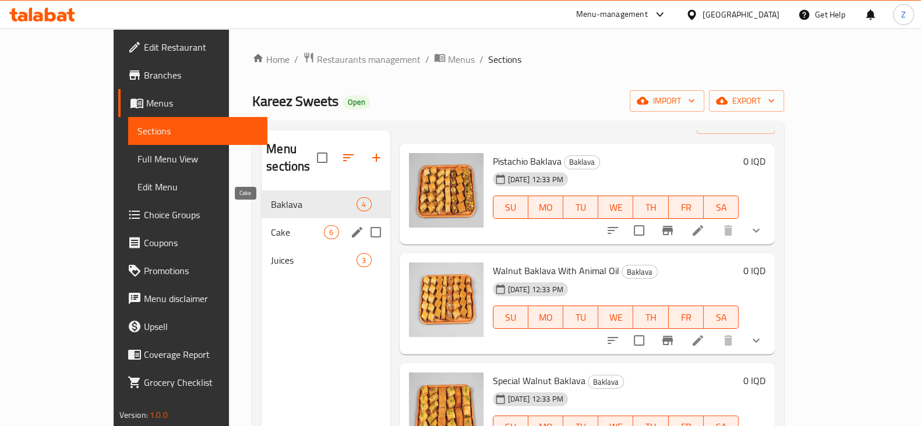
click at [271, 225] on span "Cake" at bounding box center [297, 232] width 53 height 14
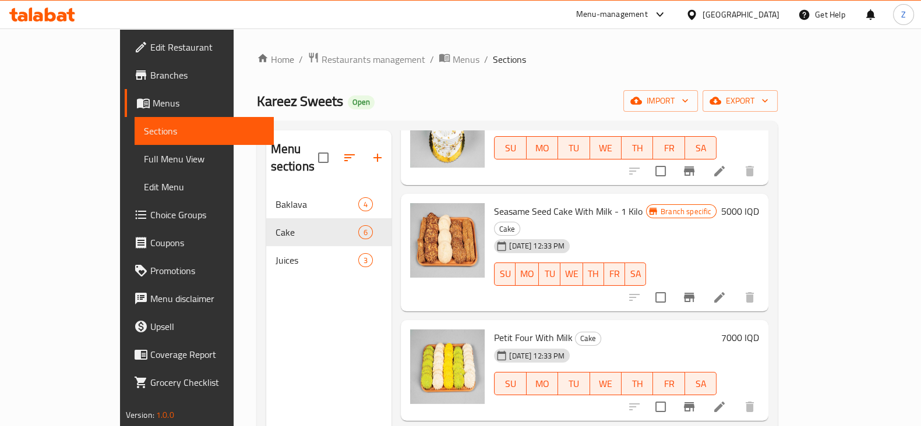
scroll to position [189, 0]
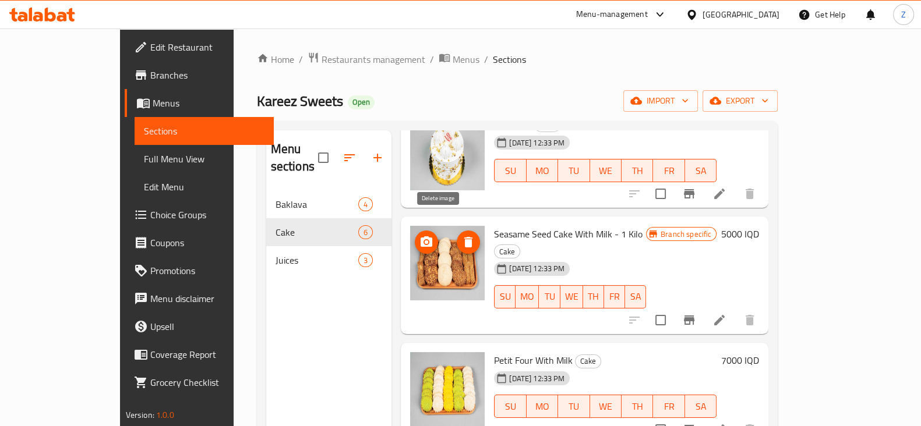
click at [461, 235] on icon "delete image" at bounding box center [468, 242] width 14 height 14
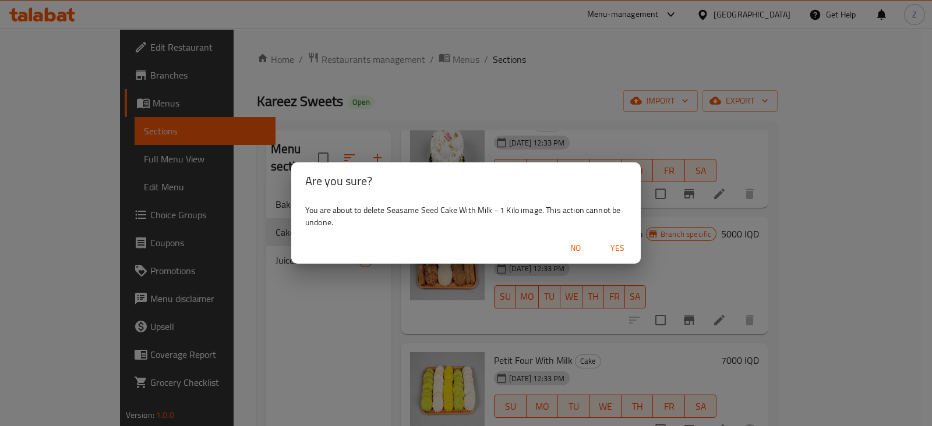
click at [617, 243] on span "Yes" at bounding box center [617, 248] width 28 height 15
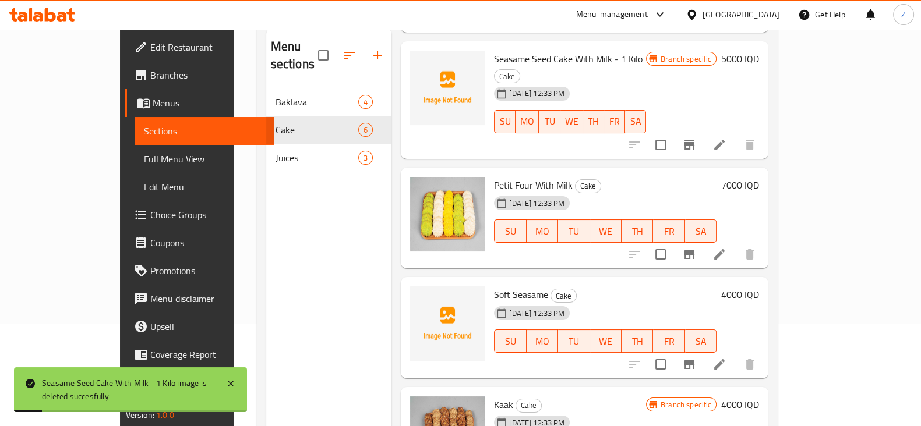
scroll to position [163, 0]
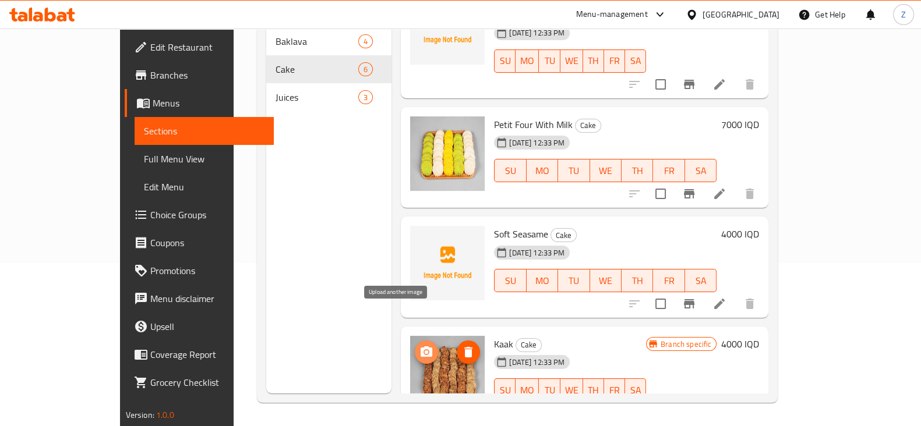
click at [421, 347] on icon "upload picture" at bounding box center [427, 352] width 12 height 10
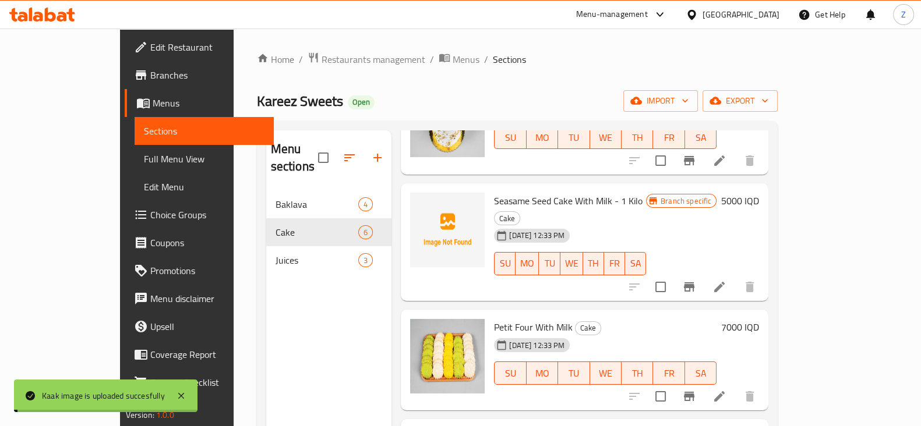
scroll to position [189, 0]
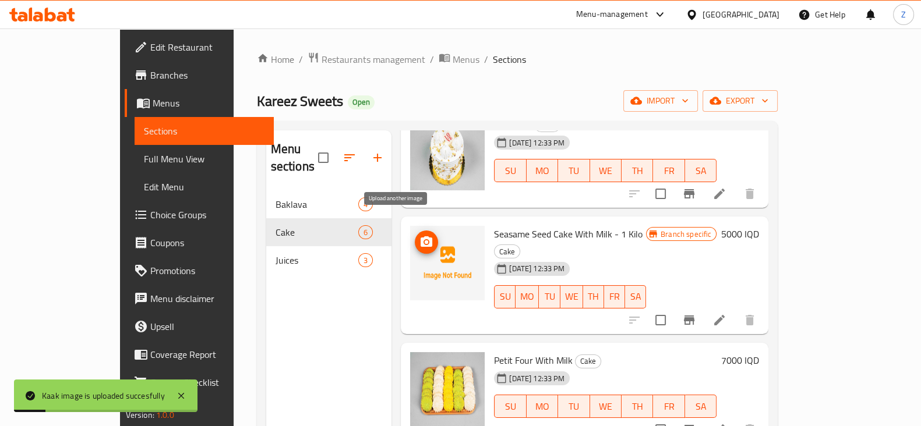
click at [421, 237] on icon "upload picture" at bounding box center [427, 242] width 12 height 10
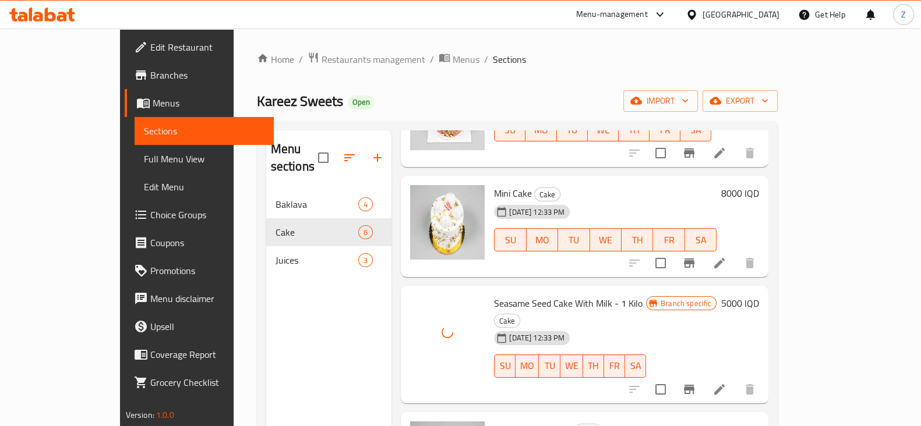
scroll to position [116, 0]
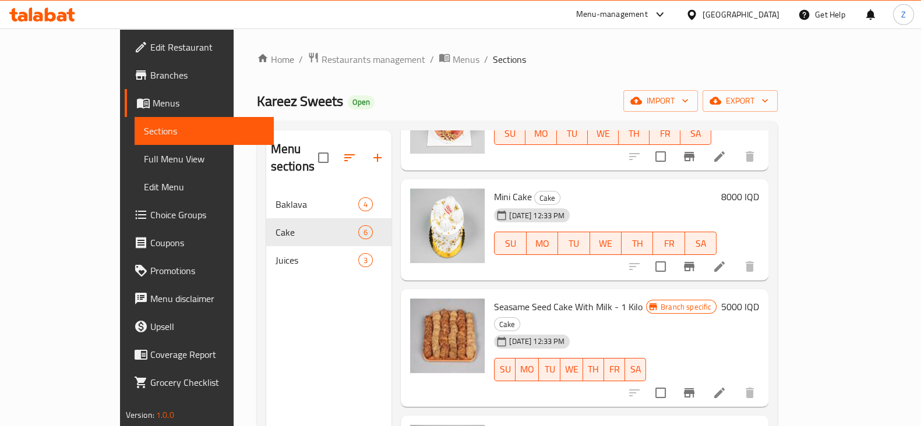
click at [287, 325] on div "Menu sections Baklava 4 Cake 6 Juices 3" at bounding box center [329, 343] width 126 height 426
